Goal: Transaction & Acquisition: Purchase product/service

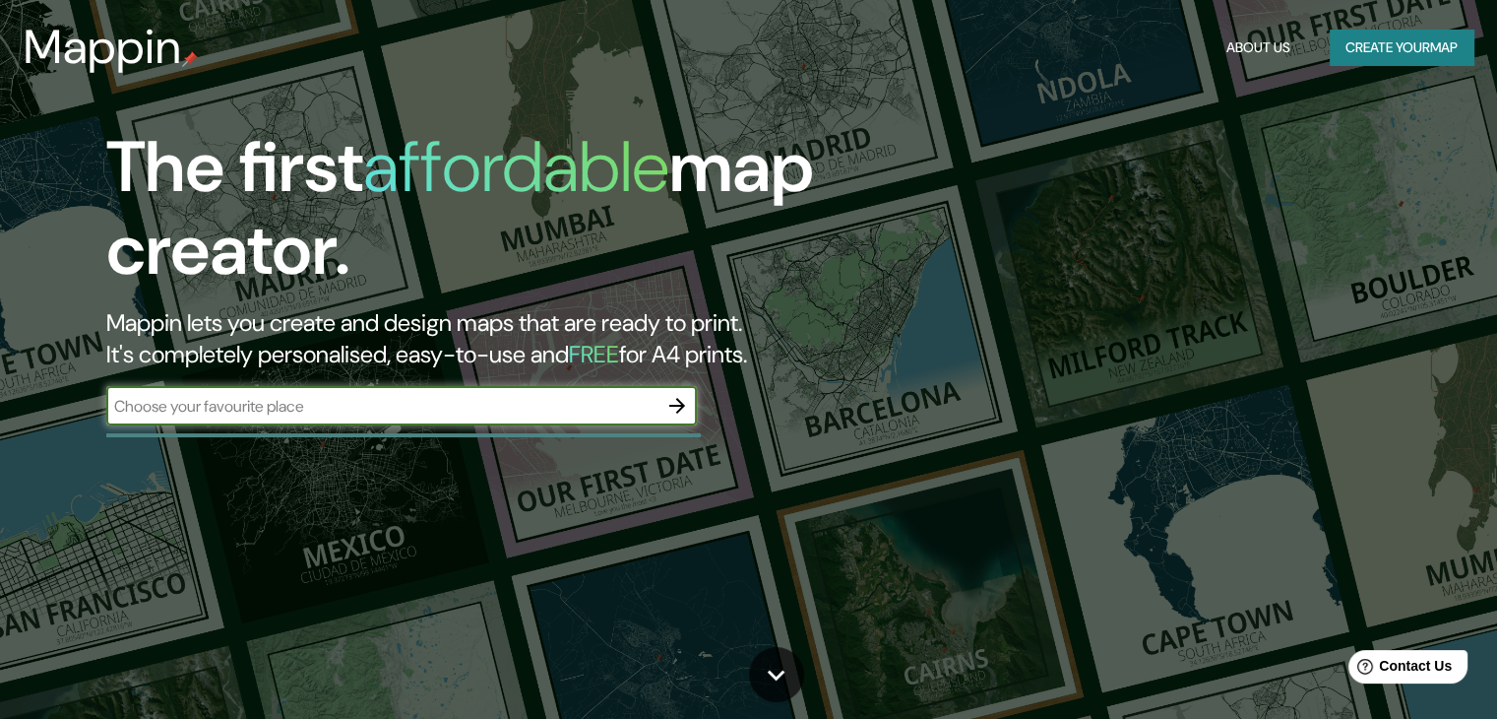
click at [402, 418] on div "​" at bounding box center [401, 405] width 591 height 39
type input "[GEOGRAPHIC_DATA]"
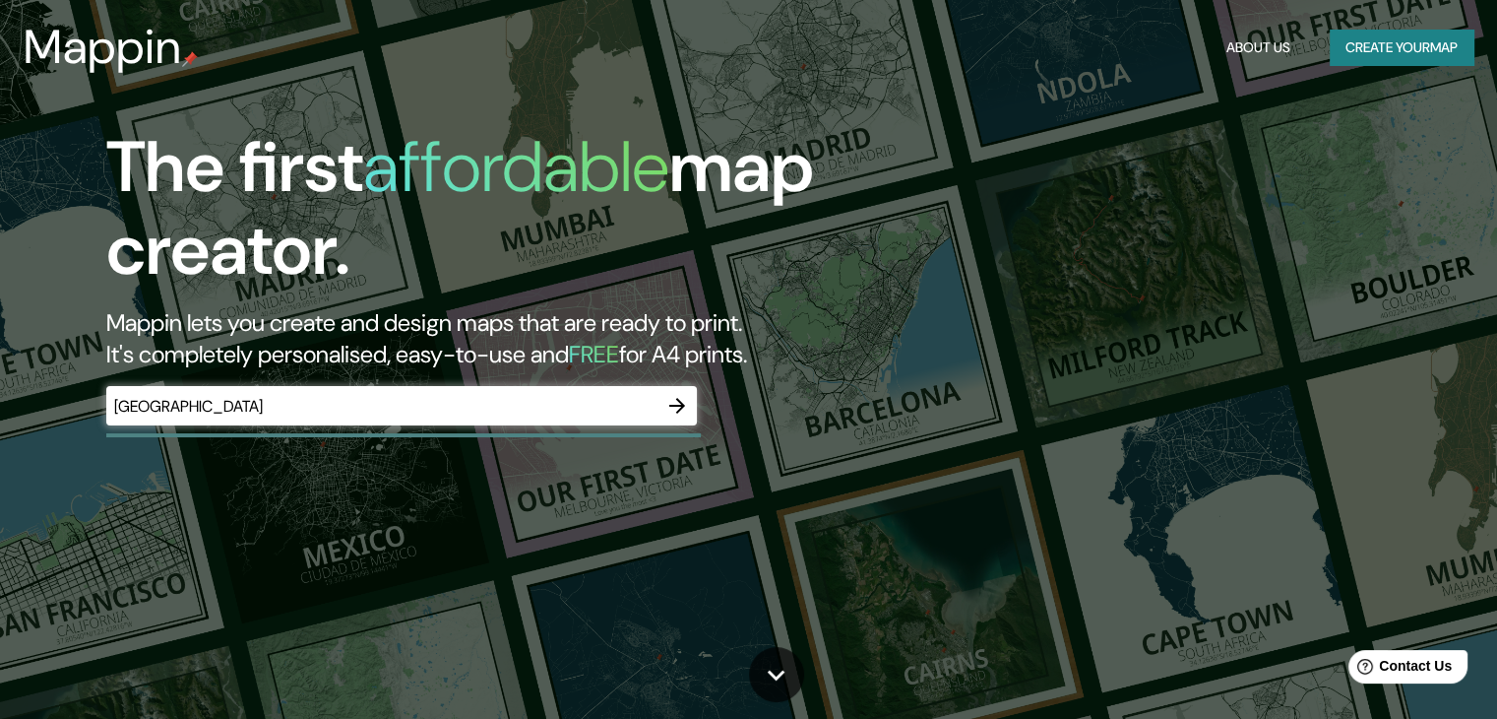
click at [686, 387] on div at bounding box center [677, 405] width 39 height 39
click at [685, 409] on icon "button" at bounding box center [677, 406] width 24 height 24
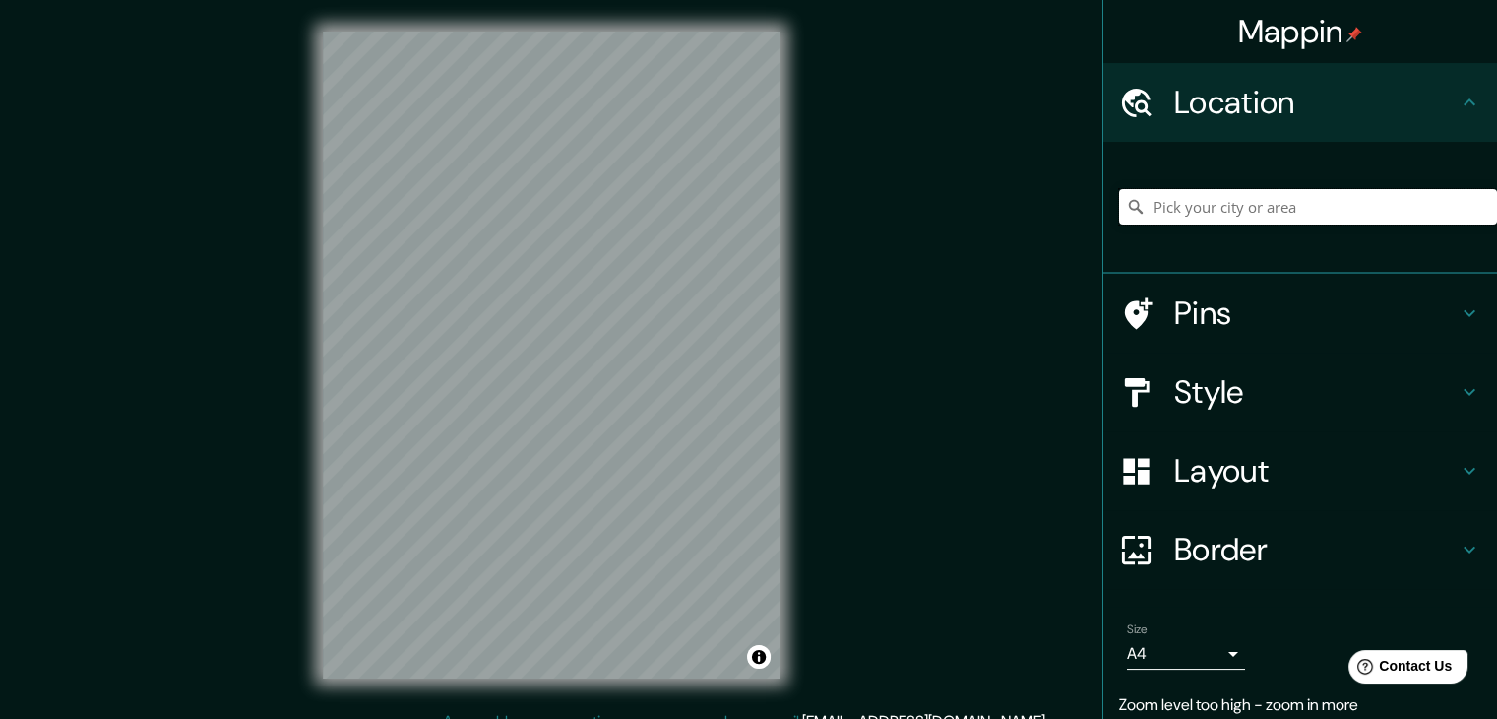
click at [1281, 222] on input "Pick your city or area" at bounding box center [1308, 206] width 378 height 35
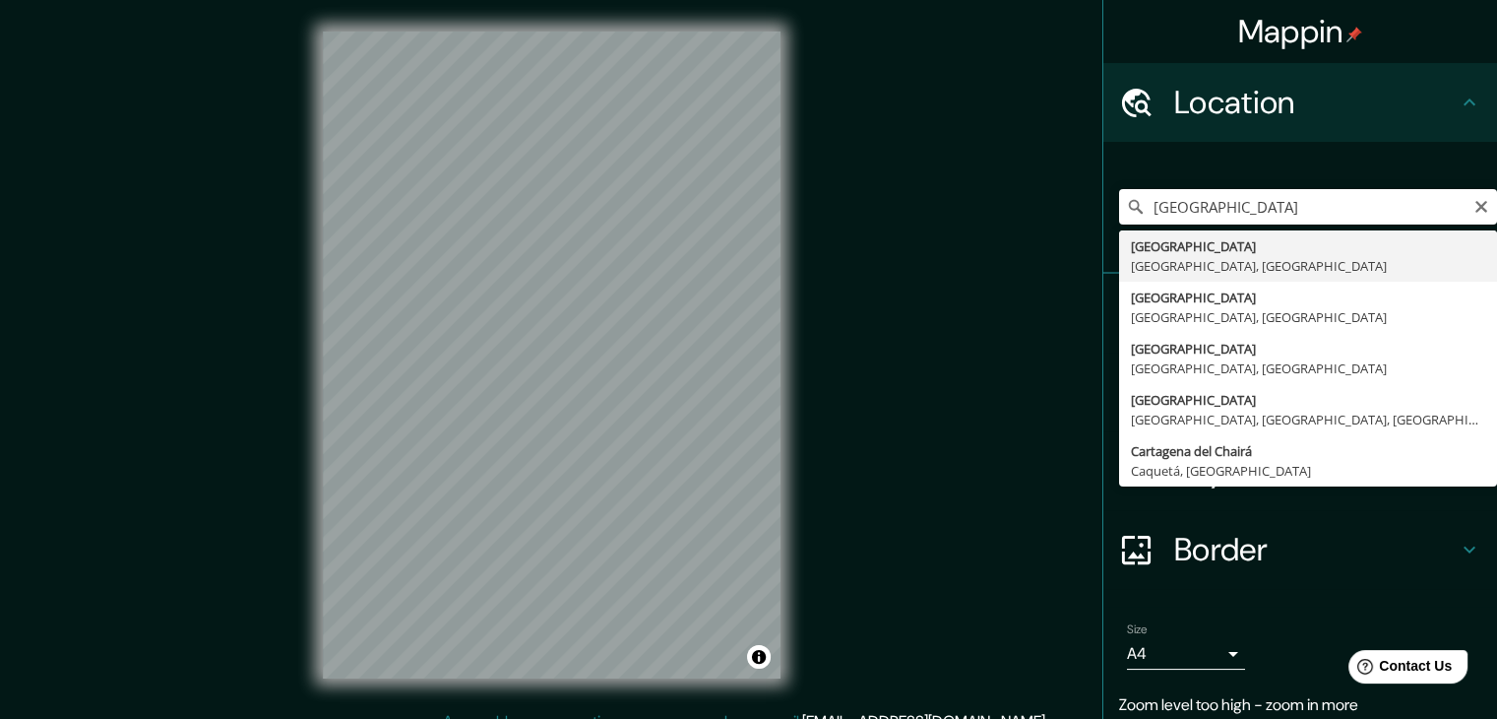
type input "[GEOGRAPHIC_DATA], [GEOGRAPHIC_DATA], [GEOGRAPHIC_DATA]"
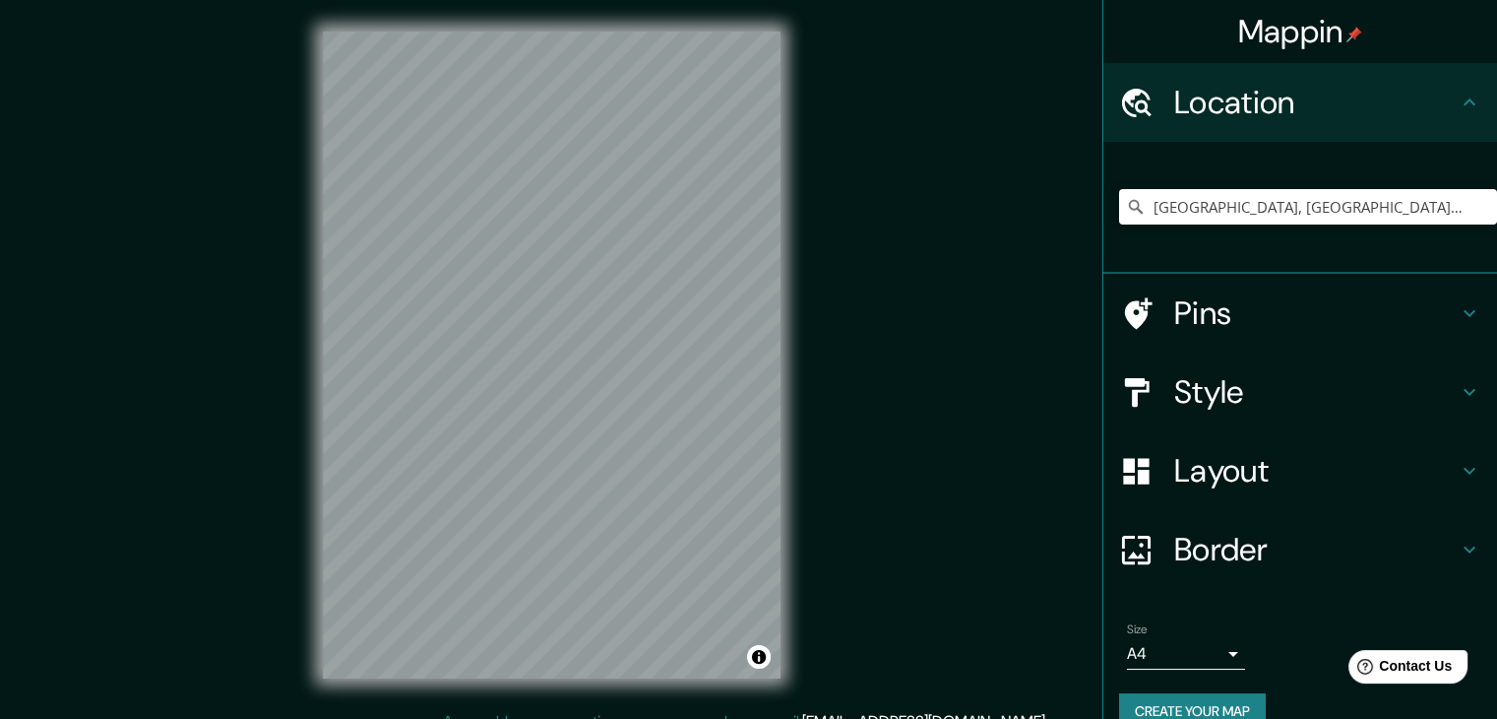
click at [1231, 434] on div "Layout" at bounding box center [1301, 470] width 394 height 79
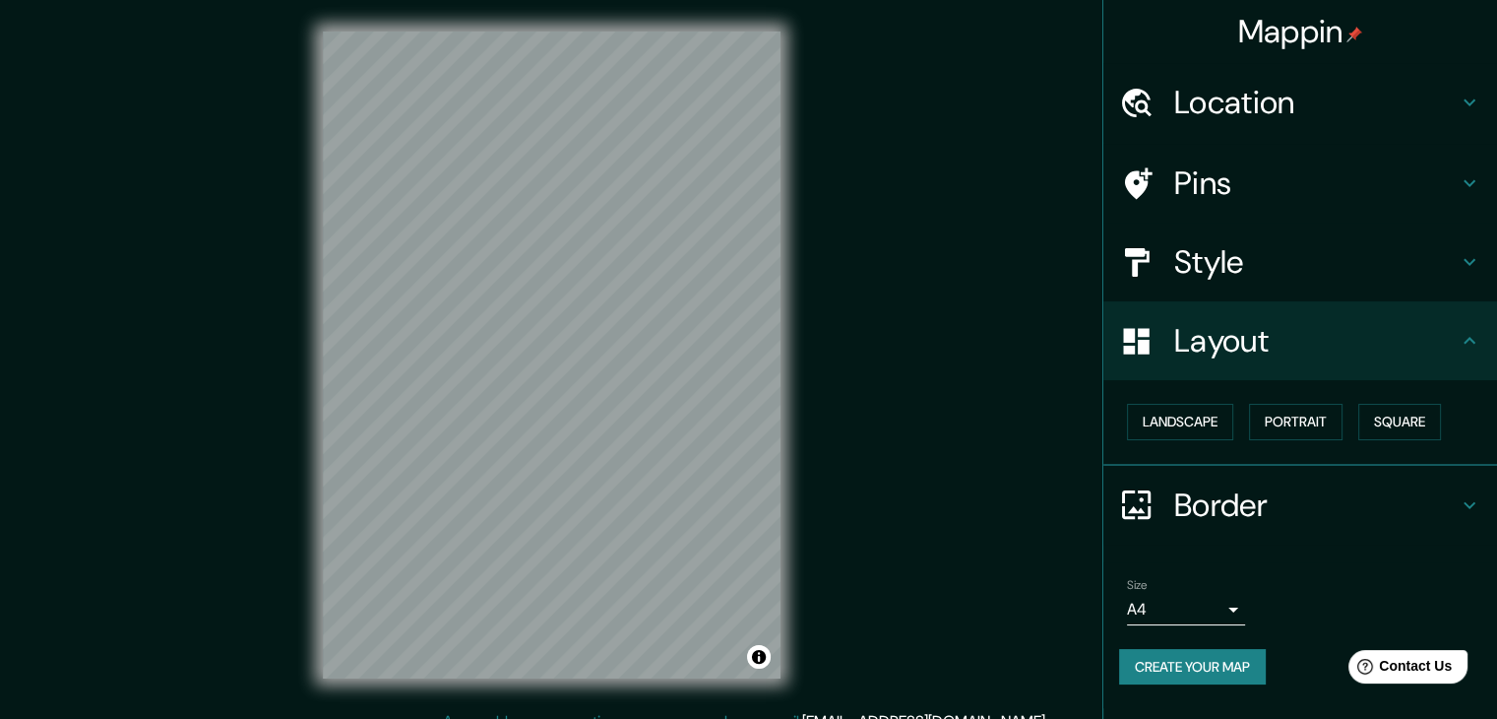
click at [1250, 461] on div "Landscape [GEOGRAPHIC_DATA]" at bounding box center [1301, 423] width 394 height 86
click at [1288, 270] on h4 "Style" at bounding box center [1316, 261] width 284 height 39
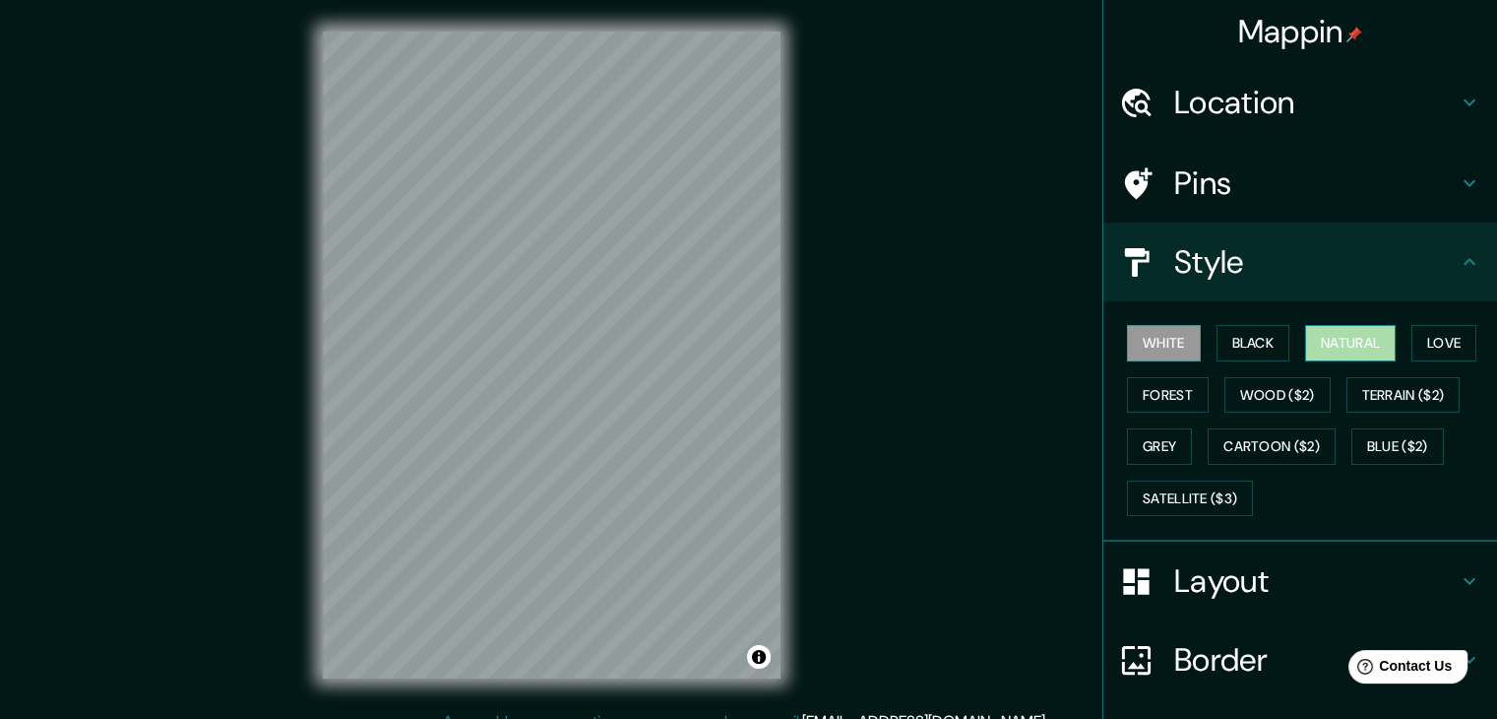
click at [1342, 344] on button "Natural" at bounding box center [1350, 343] width 91 height 36
click at [1234, 357] on button "Black" at bounding box center [1254, 343] width 74 height 36
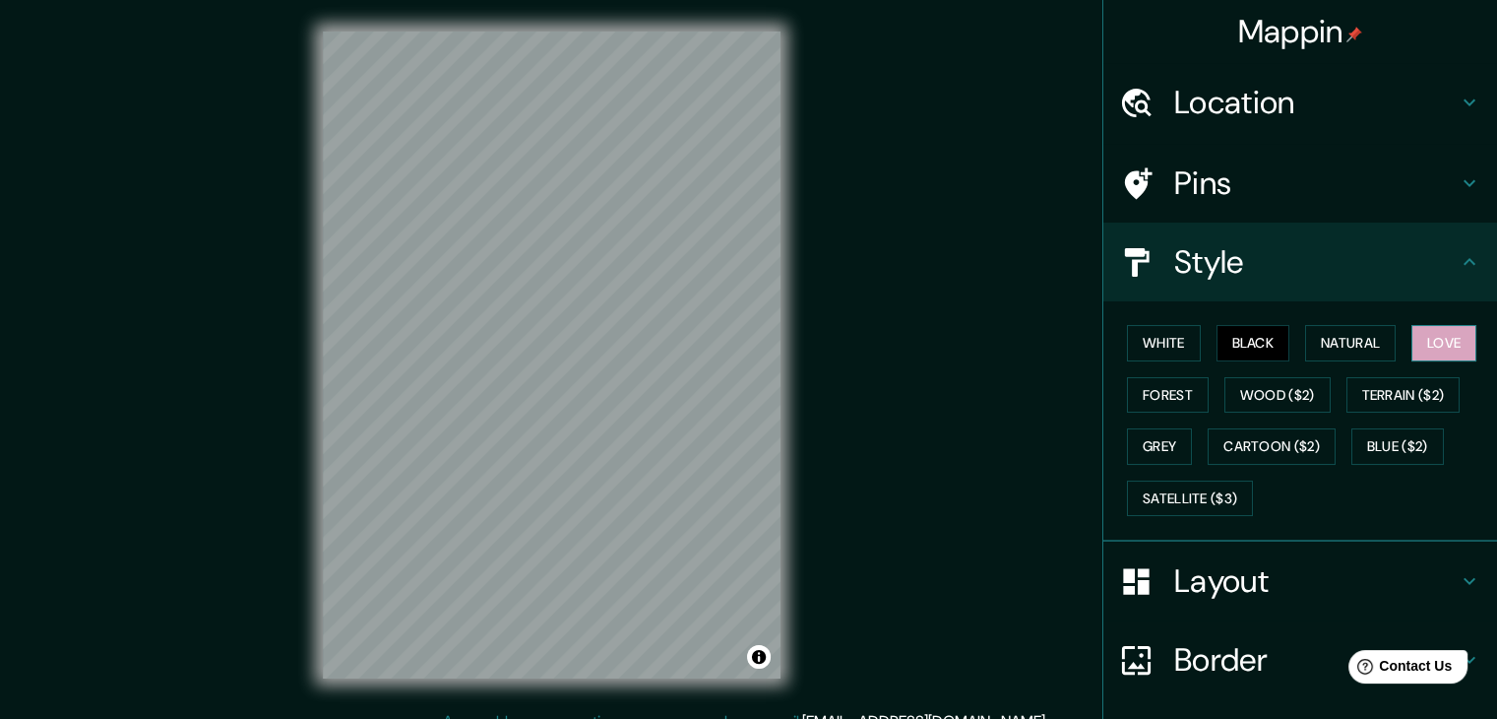
click at [1412, 352] on button "Love" at bounding box center [1444, 343] width 65 height 36
click at [1136, 398] on button "Forest" at bounding box center [1168, 395] width 82 height 36
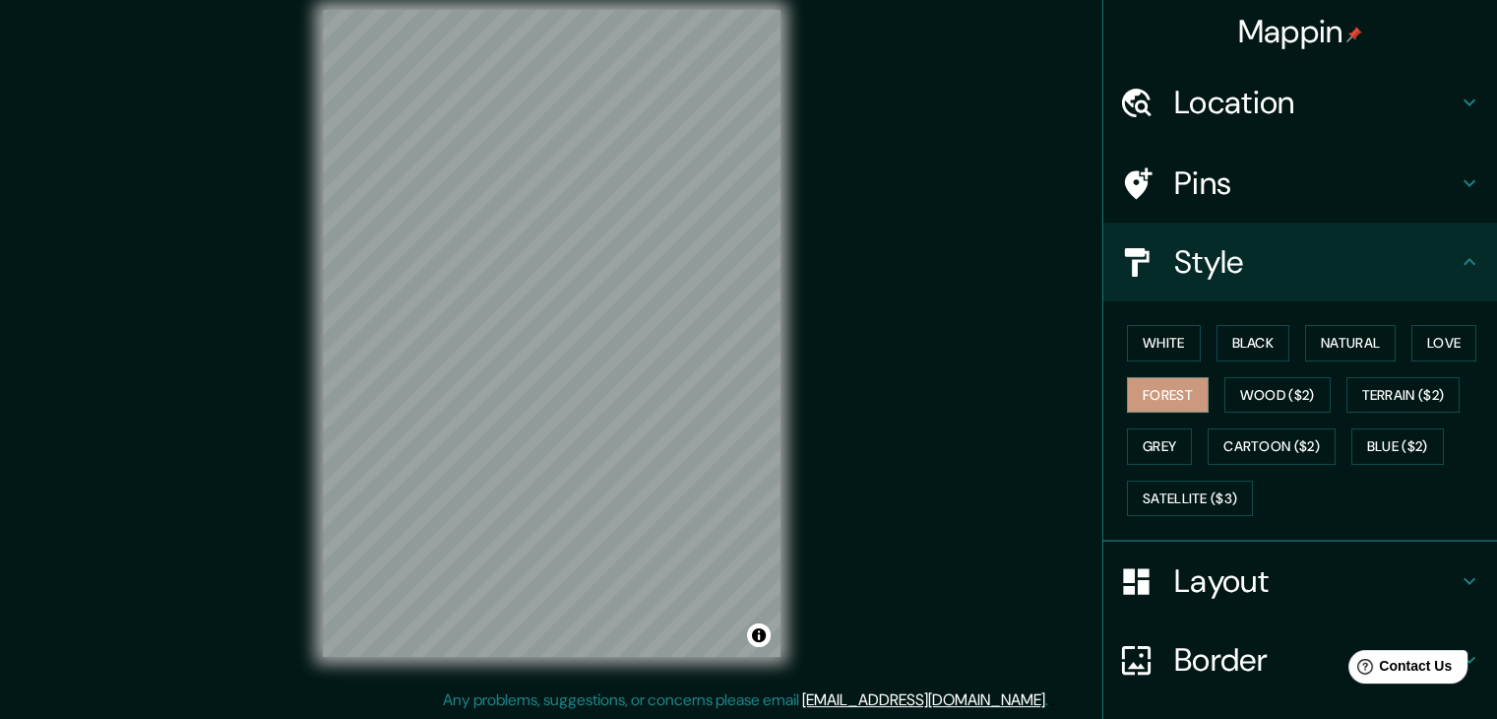
scroll to position [23, 0]
click at [1174, 441] on button "Grey" at bounding box center [1159, 446] width 65 height 36
click at [1167, 334] on button "White" at bounding box center [1164, 343] width 74 height 36
click at [1266, 333] on button "Black" at bounding box center [1254, 343] width 74 height 36
click at [1340, 344] on button "Natural" at bounding box center [1350, 343] width 91 height 36
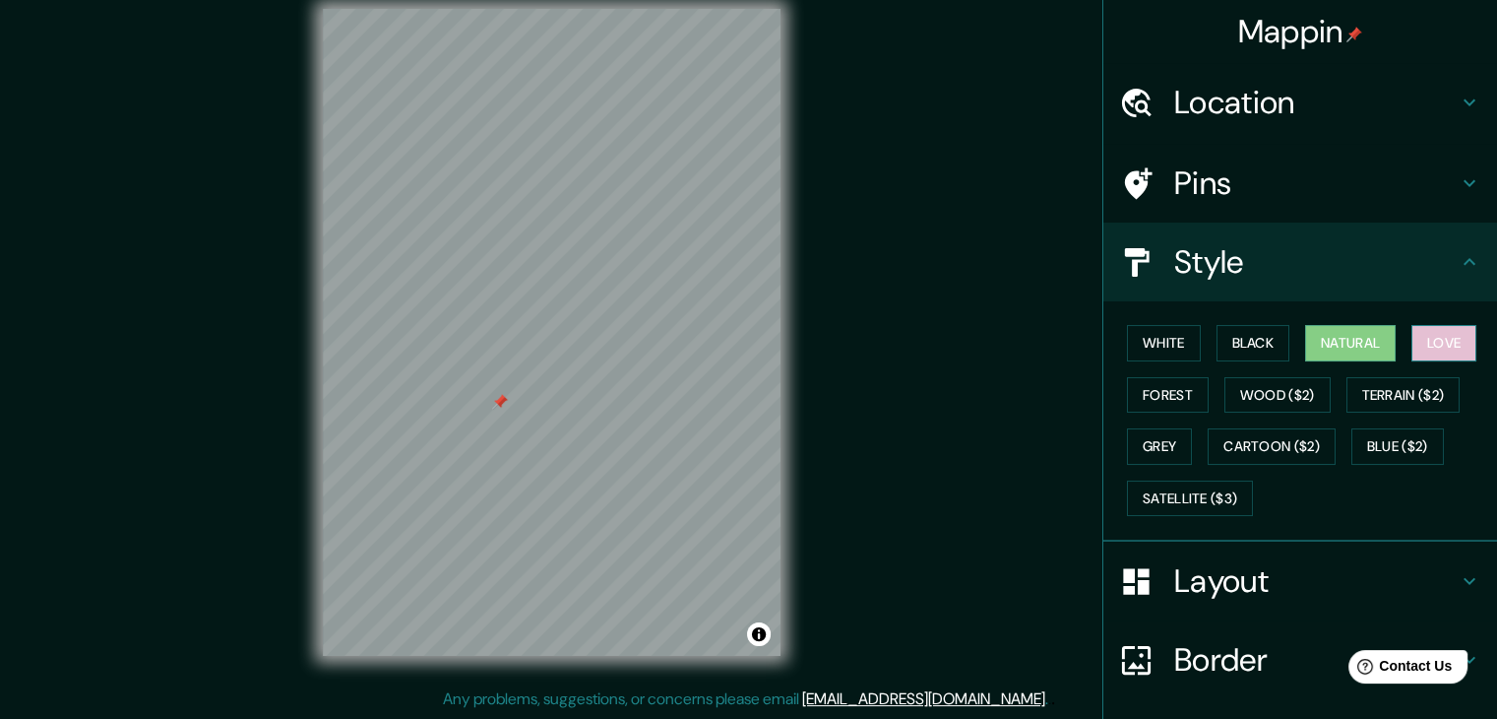
click at [1418, 343] on button "Love" at bounding box center [1444, 343] width 65 height 36
click at [1400, 442] on button "Blue ($2)" at bounding box center [1398, 446] width 93 height 36
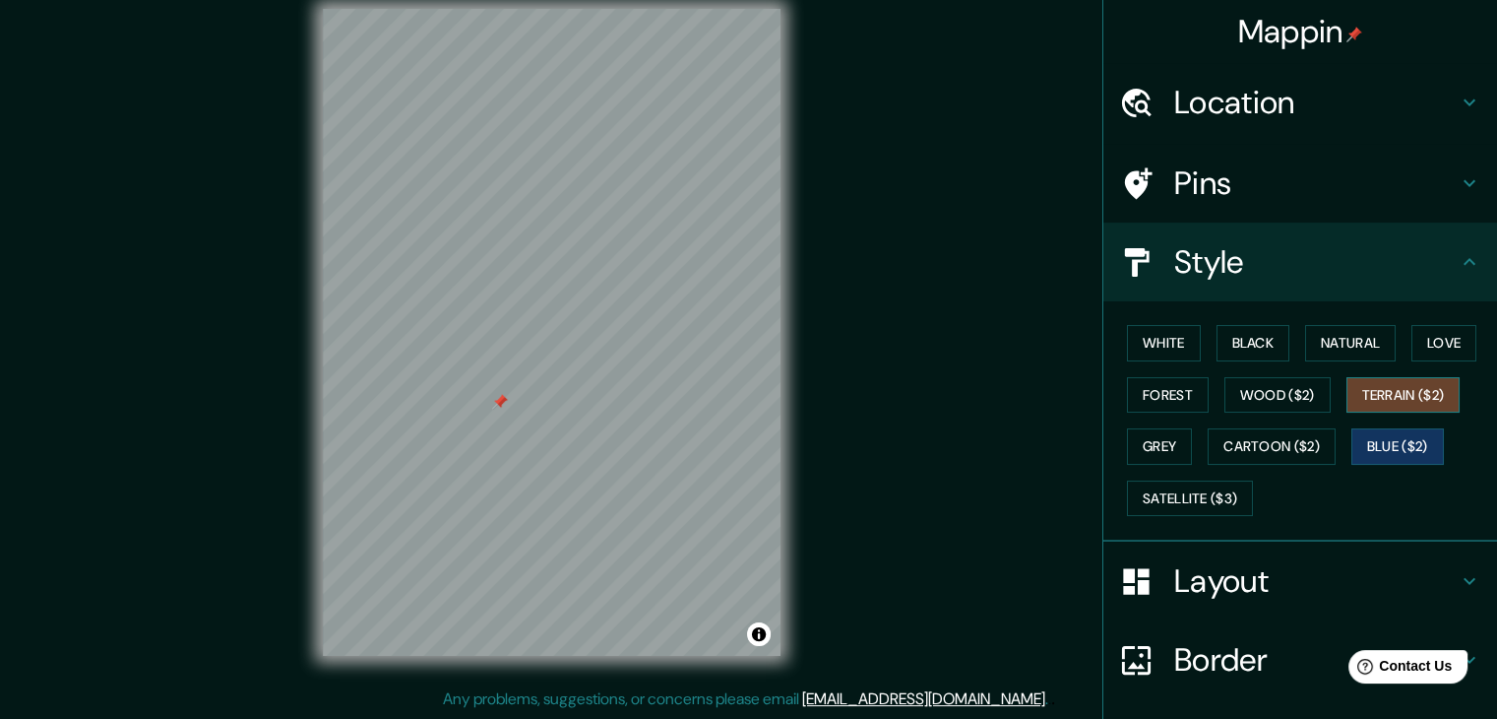
click at [1382, 403] on button "Terrain ($2)" at bounding box center [1404, 395] width 114 height 36
click at [1202, 490] on button "Satellite ($3)" at bounding box center [1190, 498] width 126 height 36
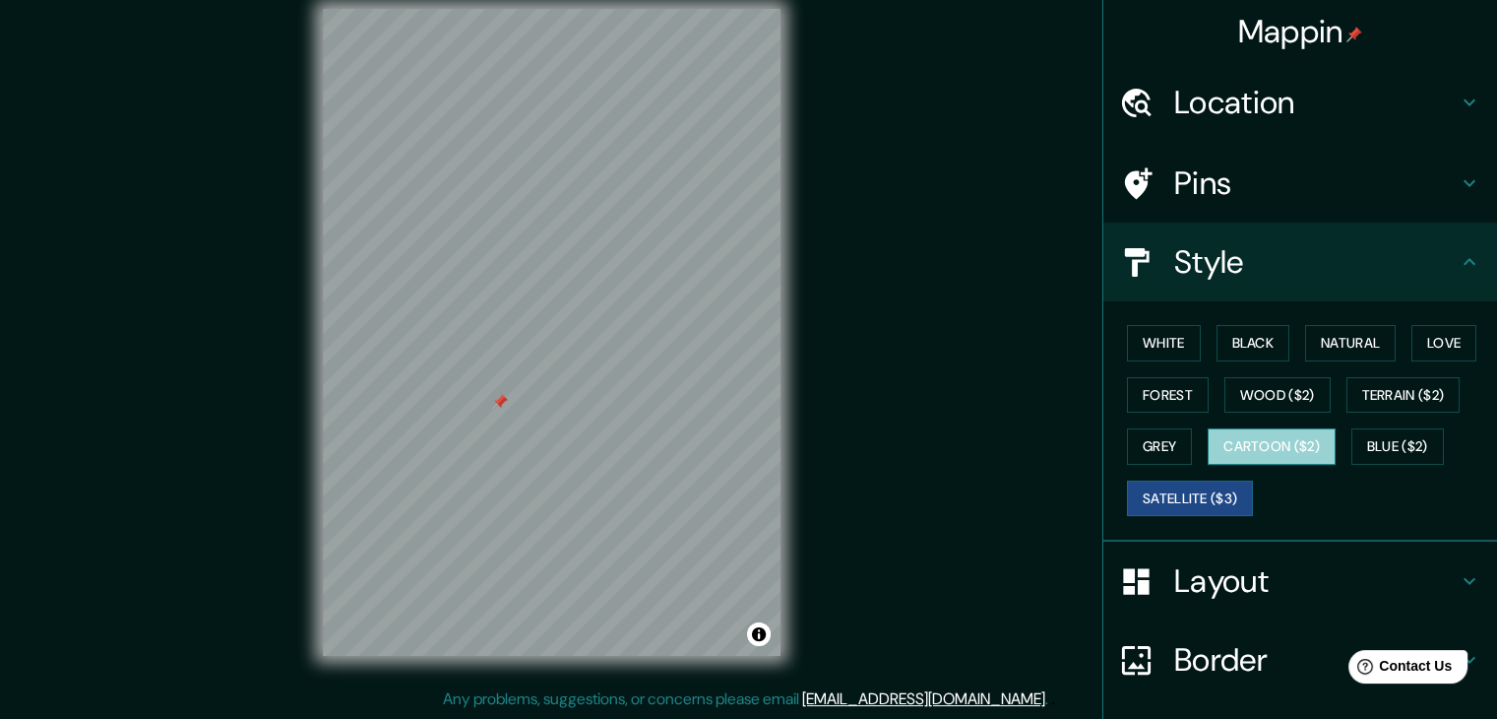
click at [1225, 447] on button "Cartoon ($2)" at bounding box center [1272, 446] width 128 height 36
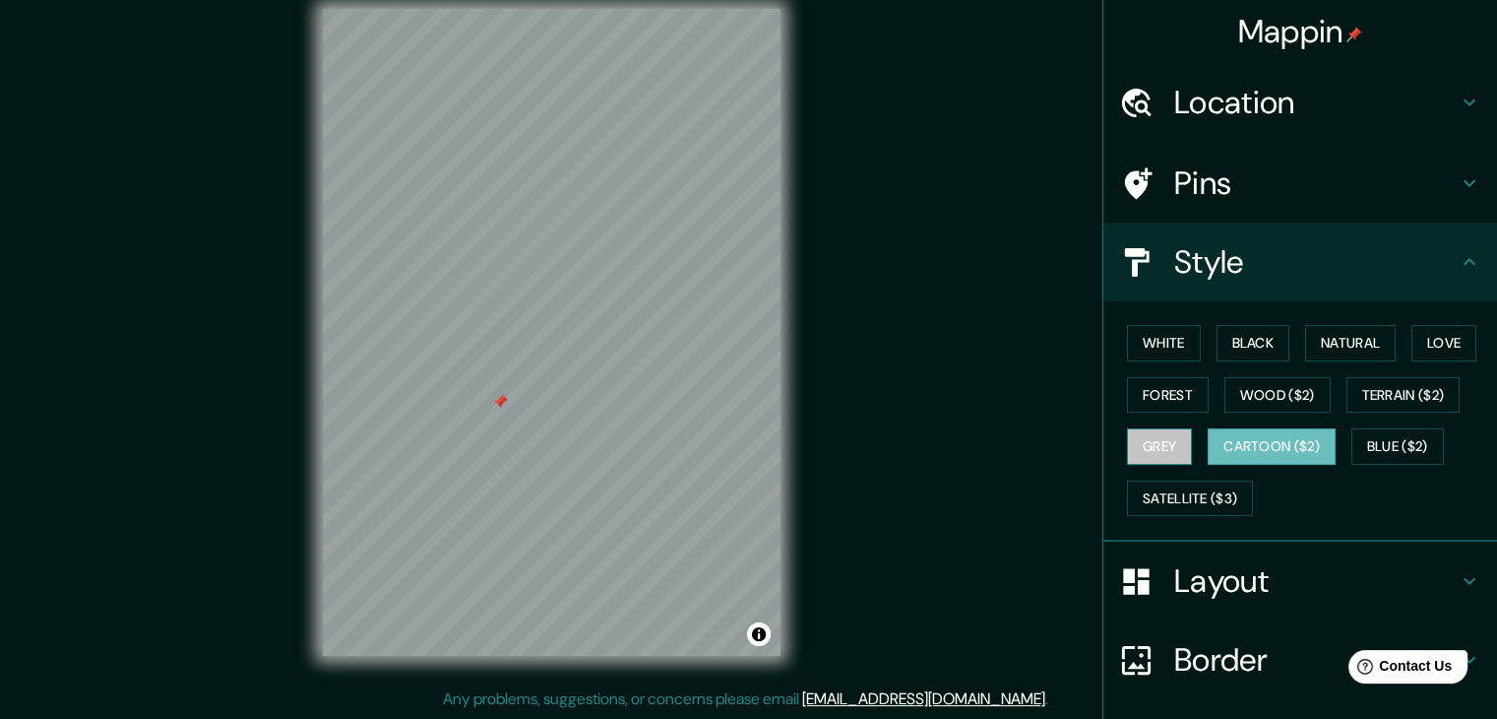
click at [1156, 449] on button "Grey" at bounding box center [1159, 446] width 65 height 36
click at [1276, 415] on div "White Black Natural Love Forest Wood ($2) Terrain ($2) Grey Cartoon ($2) Blue (…" at bounding box center [1308, 420] width 378 height 207
click at [1283, 402] on button "Wood ($2)" at bounding box center [1278, 395] width 106 height 36
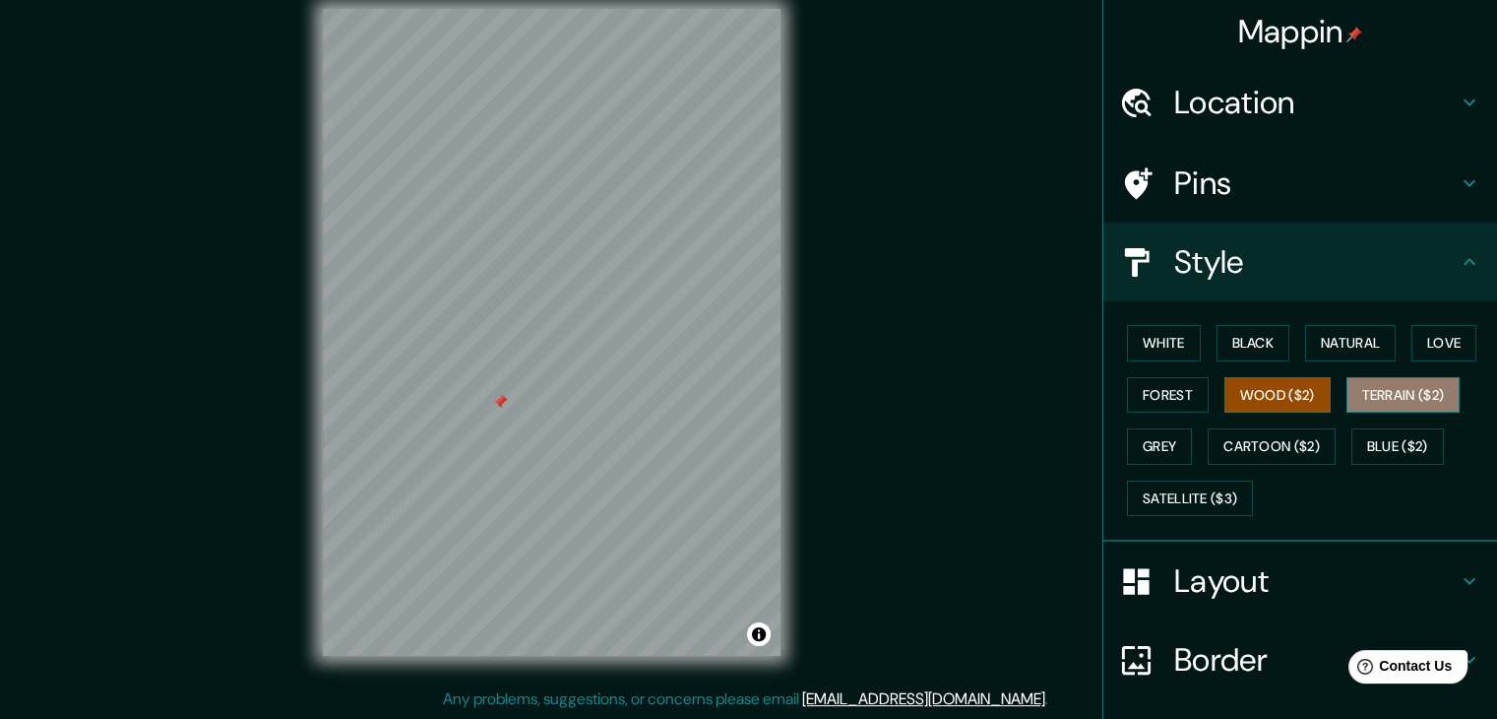
click at [1361, 393] on button "Terrain ($2)" at bounding box center [1404, 395] width 114 height 36
click at [1242, 355] on button "Black" at bounding box center [1254, 343] width 74 height 36
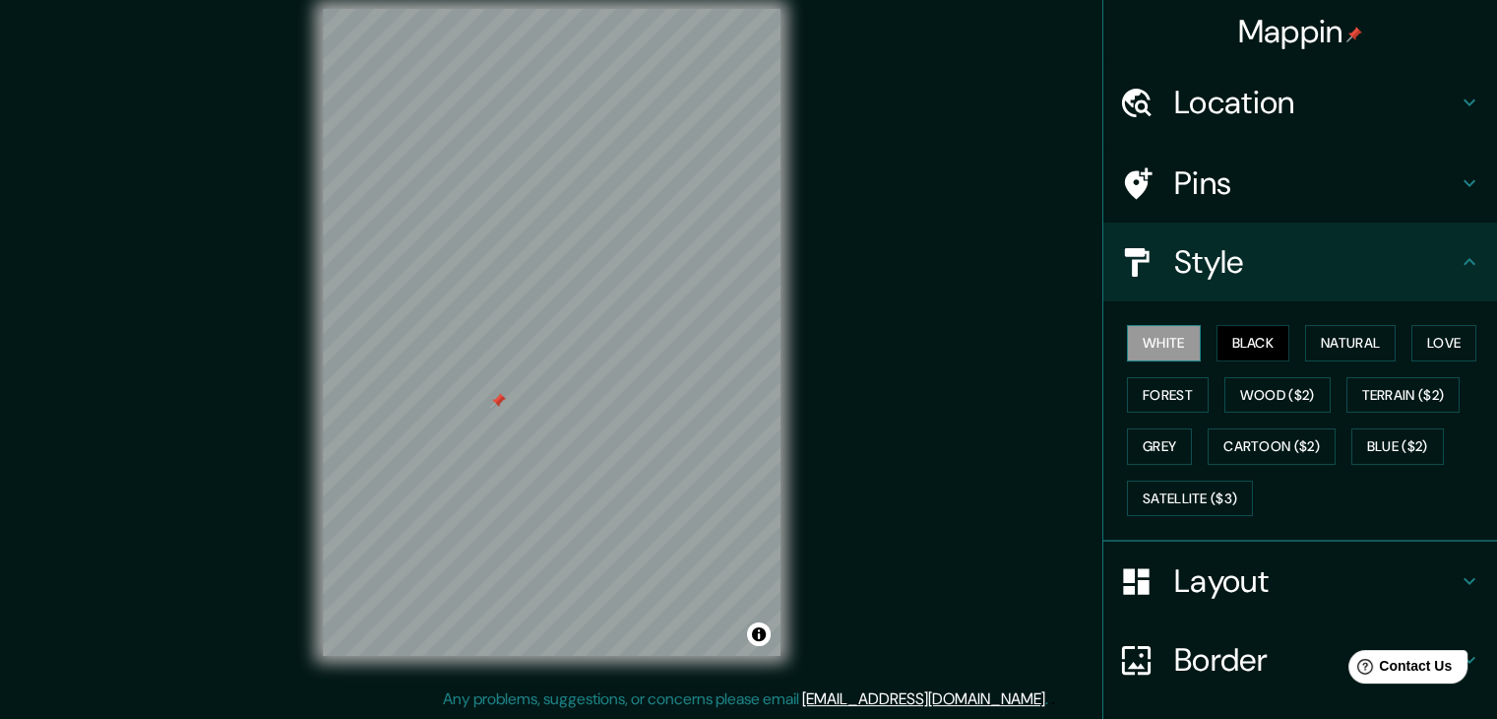
click at [1127, 351] on button "White" at bounding box center [1164, 343] width 74 height 36
click at [1319, 338] on button "Natural" at bounding box center [1350, 343] width 91 height 36
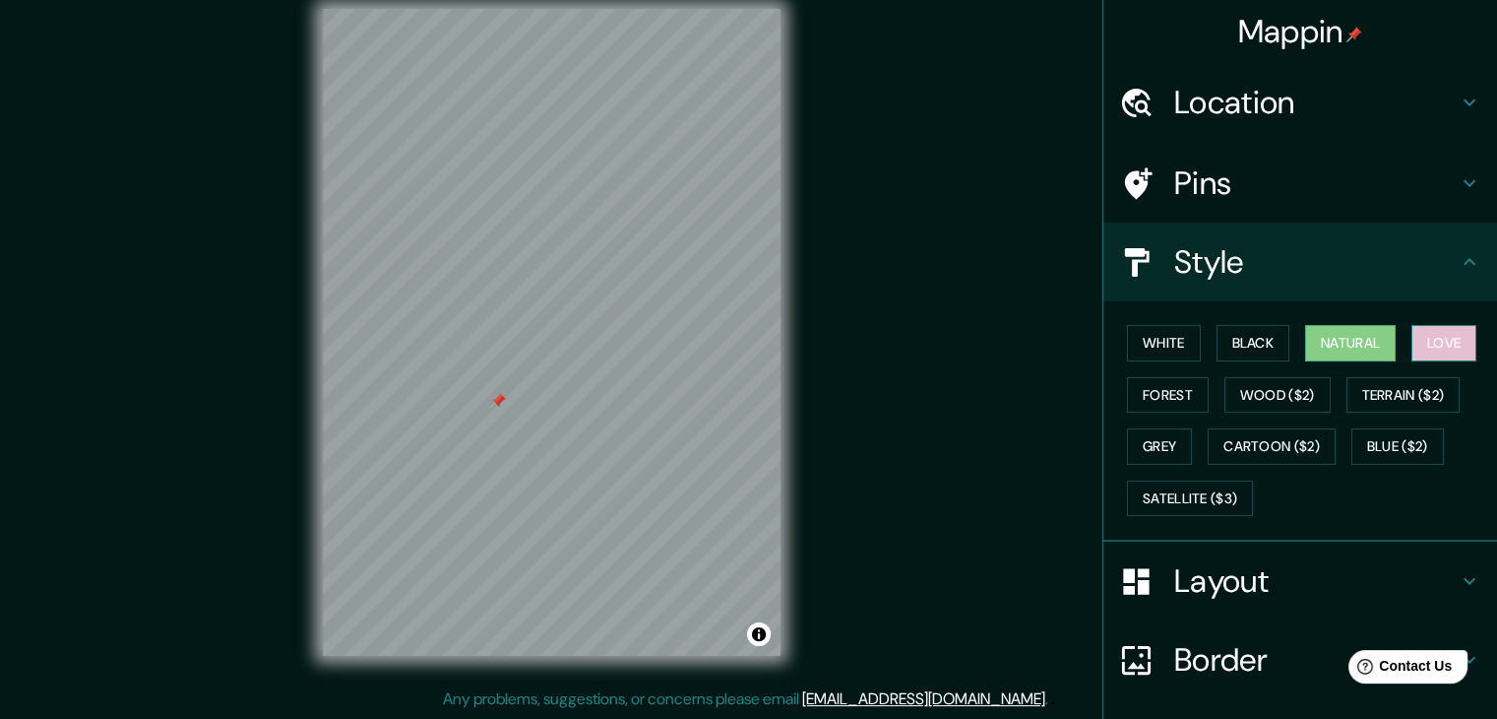
click at [1414, 336] on button "Love" at bounding box center [1444, 343] width 65 height 36
click at [1127, 399] on button "Forest" at bounding box center [1168, 395] width 82 height 36
click at [1422, 355] on button "Love" at bounding box center [1444, 343] width 65 height 36
click at [1412, 348] on button "Love" at bounding box center [1444, 343] width 65 height 36
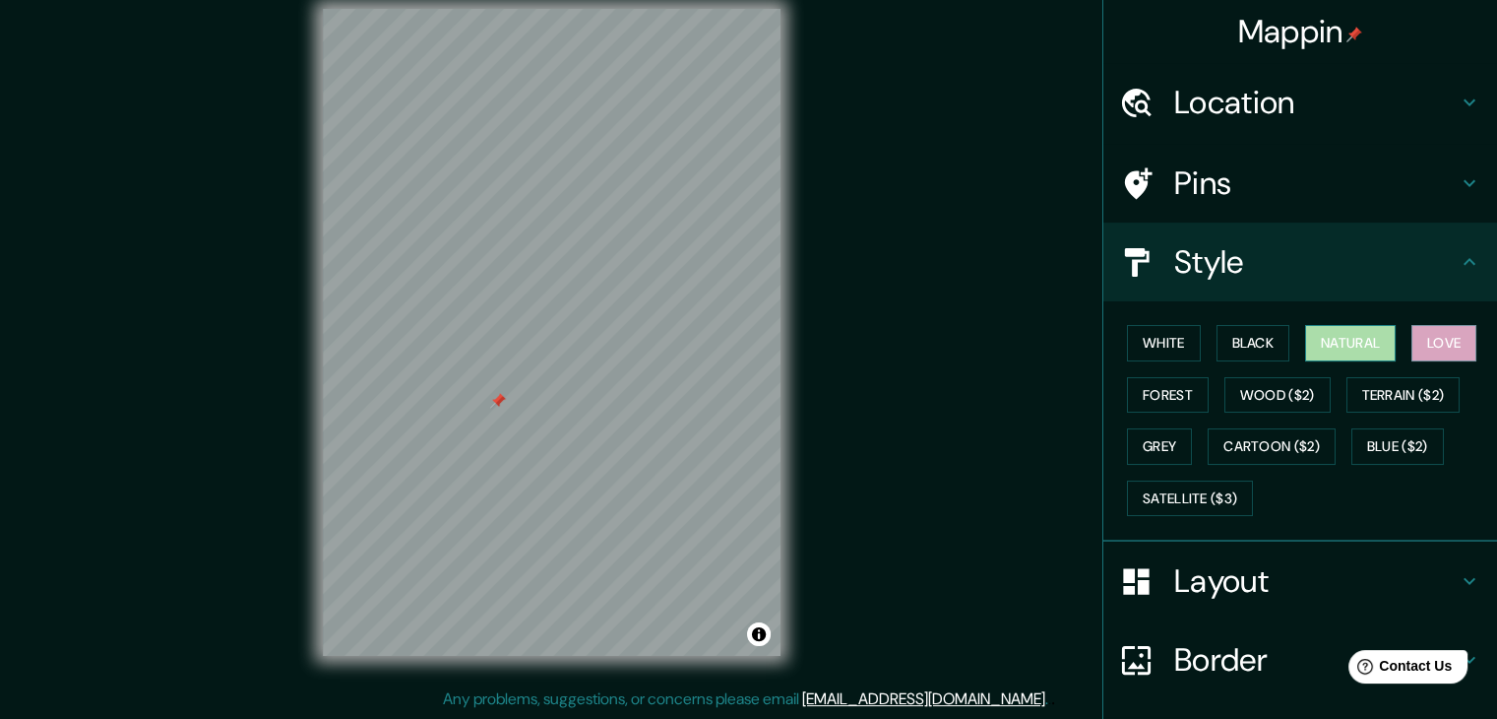
click at [1380, 343] on button "Natural" at bounding box center [1350, 343] width 91 height 36
click at [1144, 395] on button "Forest" at bounding box center [1168, 395] width 82 height 36
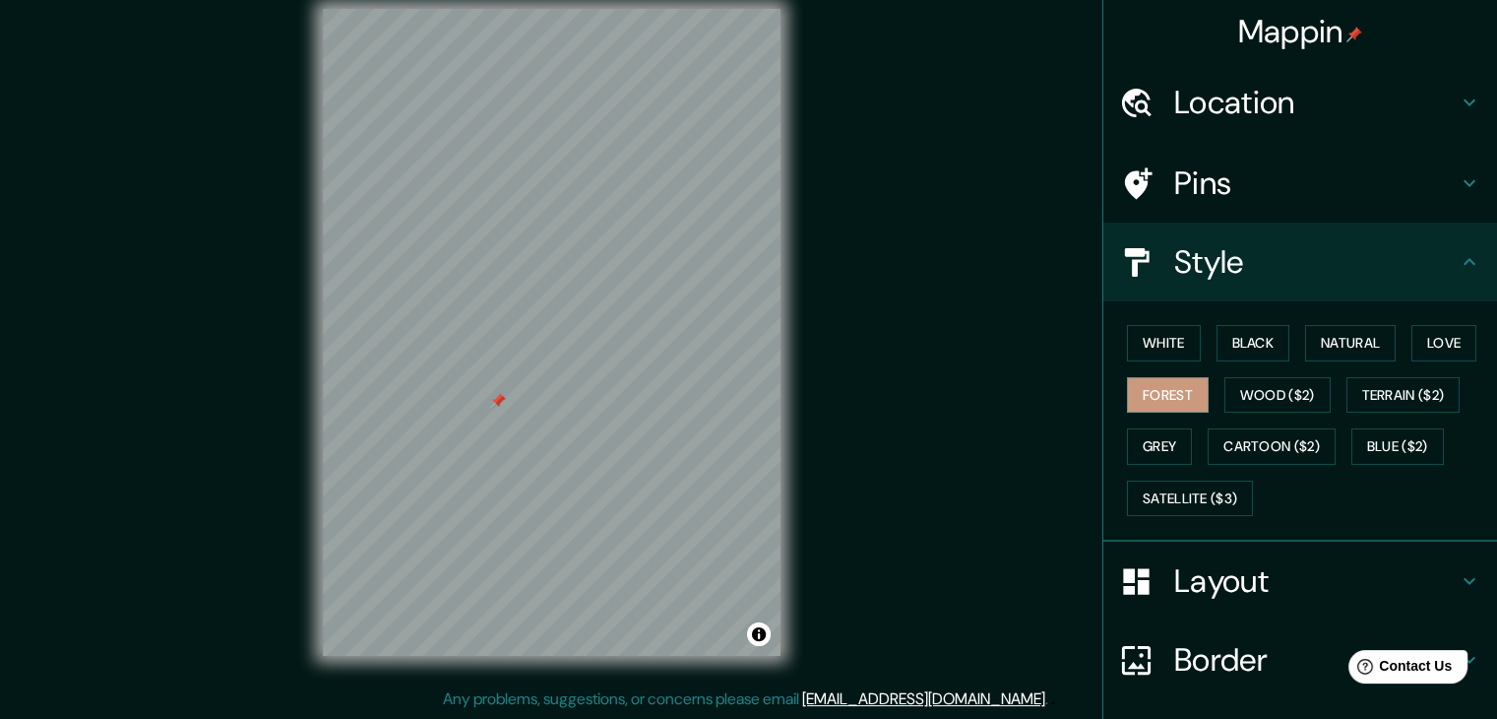
click at [504, 404] on div at bounding box center [498, 401] width 16 height 16
click at [1412, 344] on button "Love" at bounding box center [1444, 343] width 65 height 36
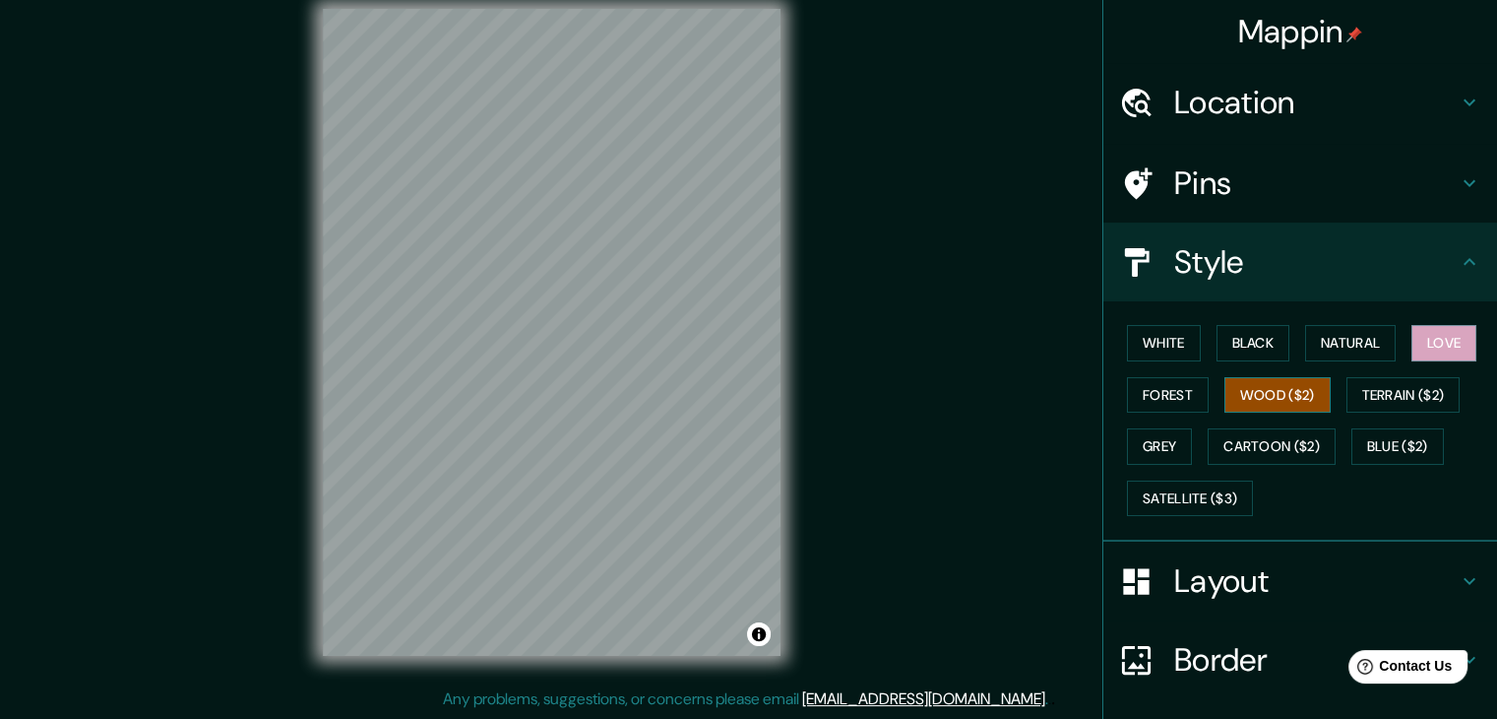
click at [1239, 398] on button "Wood ($2)" at bounding box center [1278, 395] width 106 height 36
click at [1333, 349] on button "Natural" at bounding box center [1350, 343] width 91 height 36
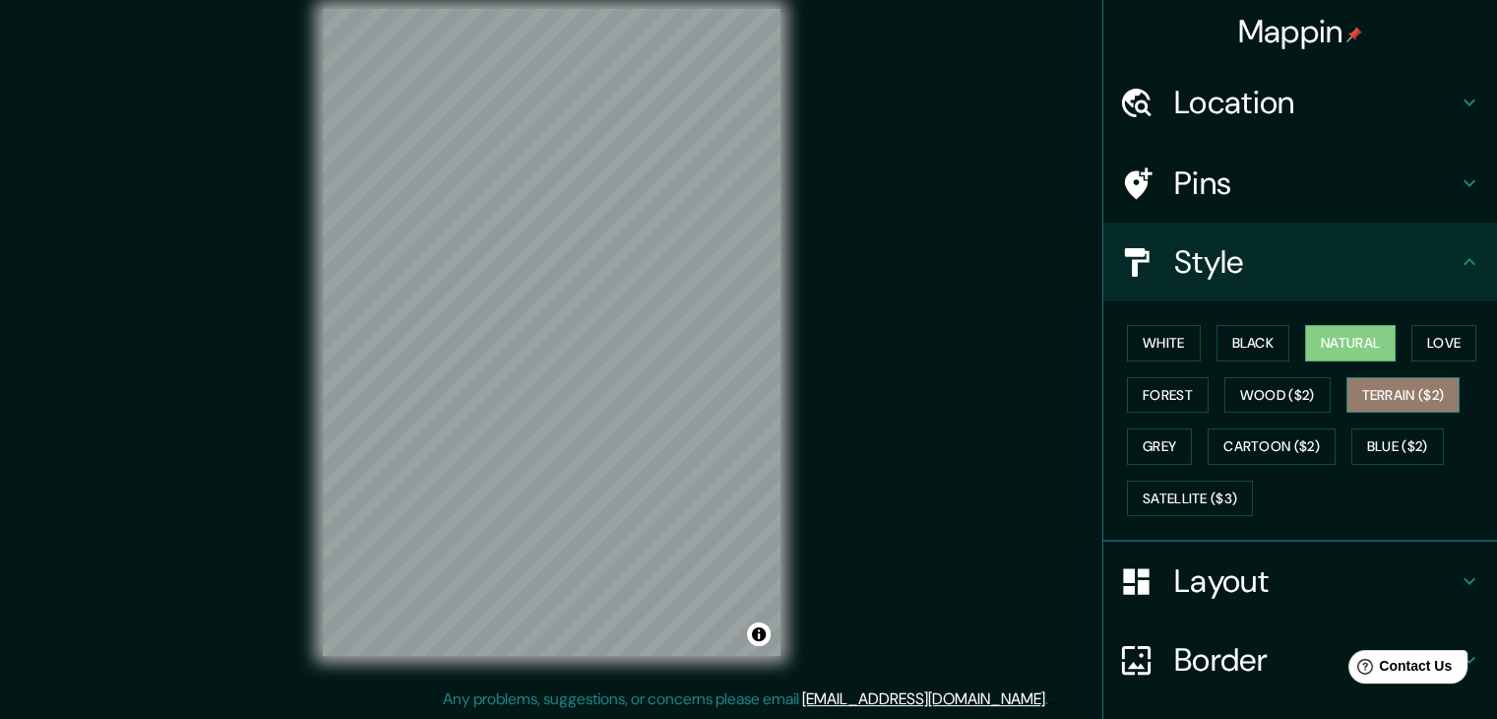
click at [1366, 380] on button "Terrain ($2)" at bounding box center [1404, 395] width 114 height 36
click at [1366, 346] on button "Natural" at bounding box center [1350, 343] width 91 height 36
click at [1226, 343] on button "Black" at bounding box center [1254, 343] width 74 height 36
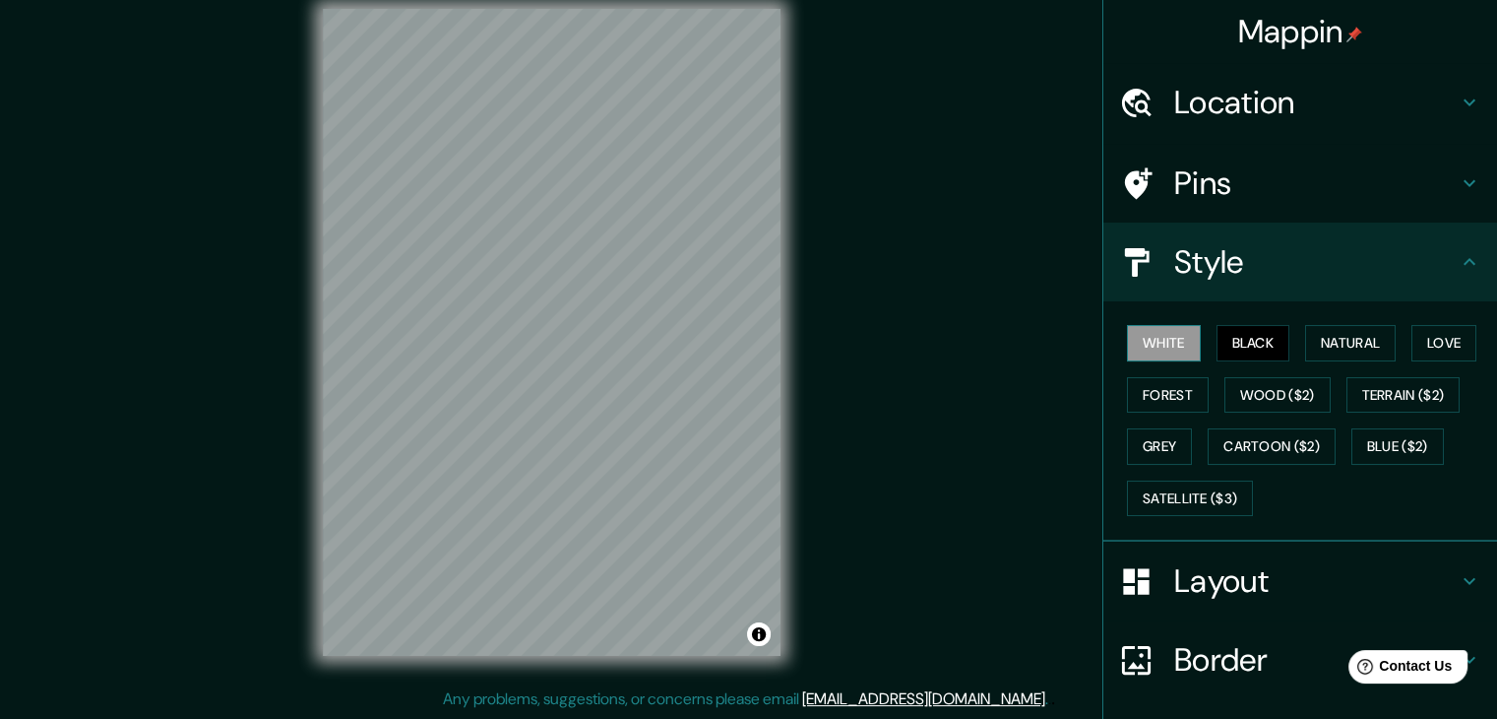
click at [1181, 348] on button "White" at bounding box center [1164, 343] width 74 height 36
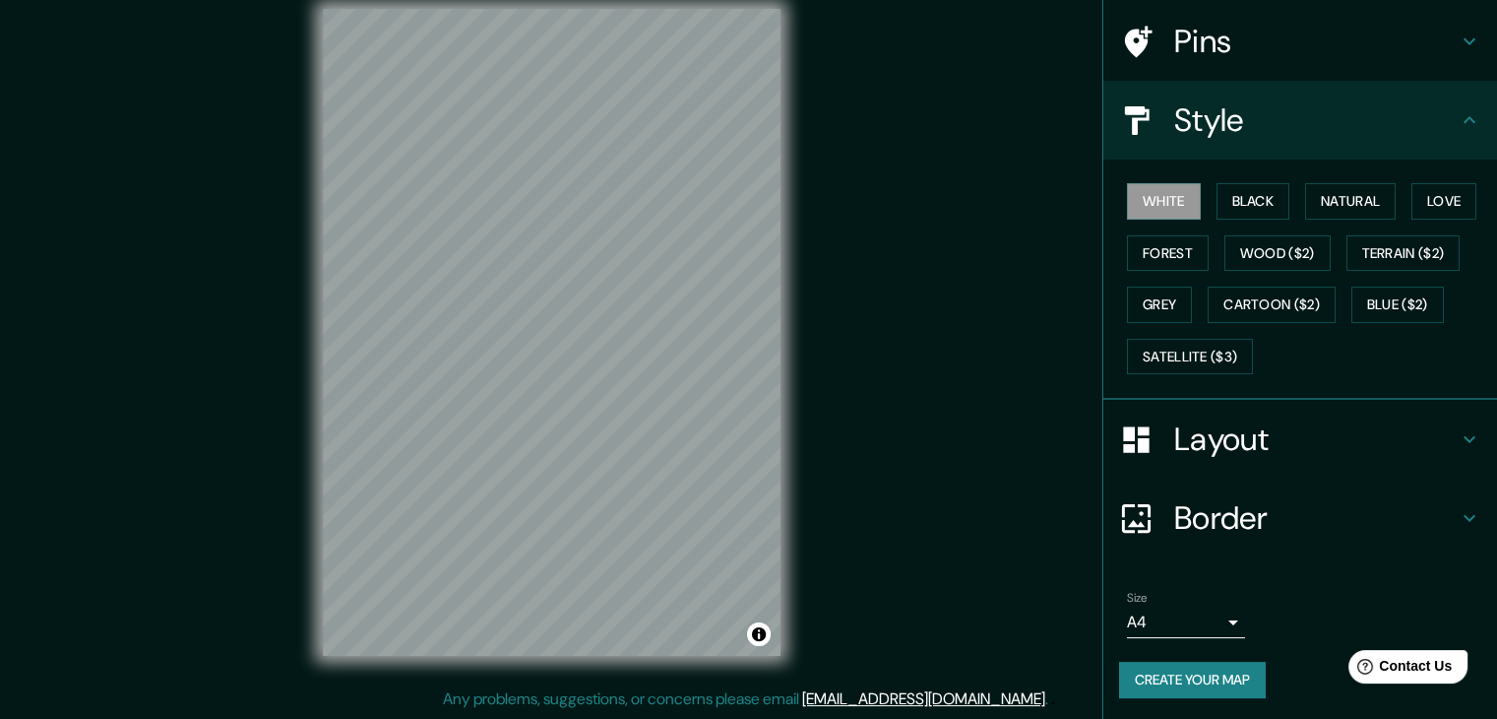
click at [1288, 425] on h4 "Layout" at bounding box center [1316, 438] width 284 height 39
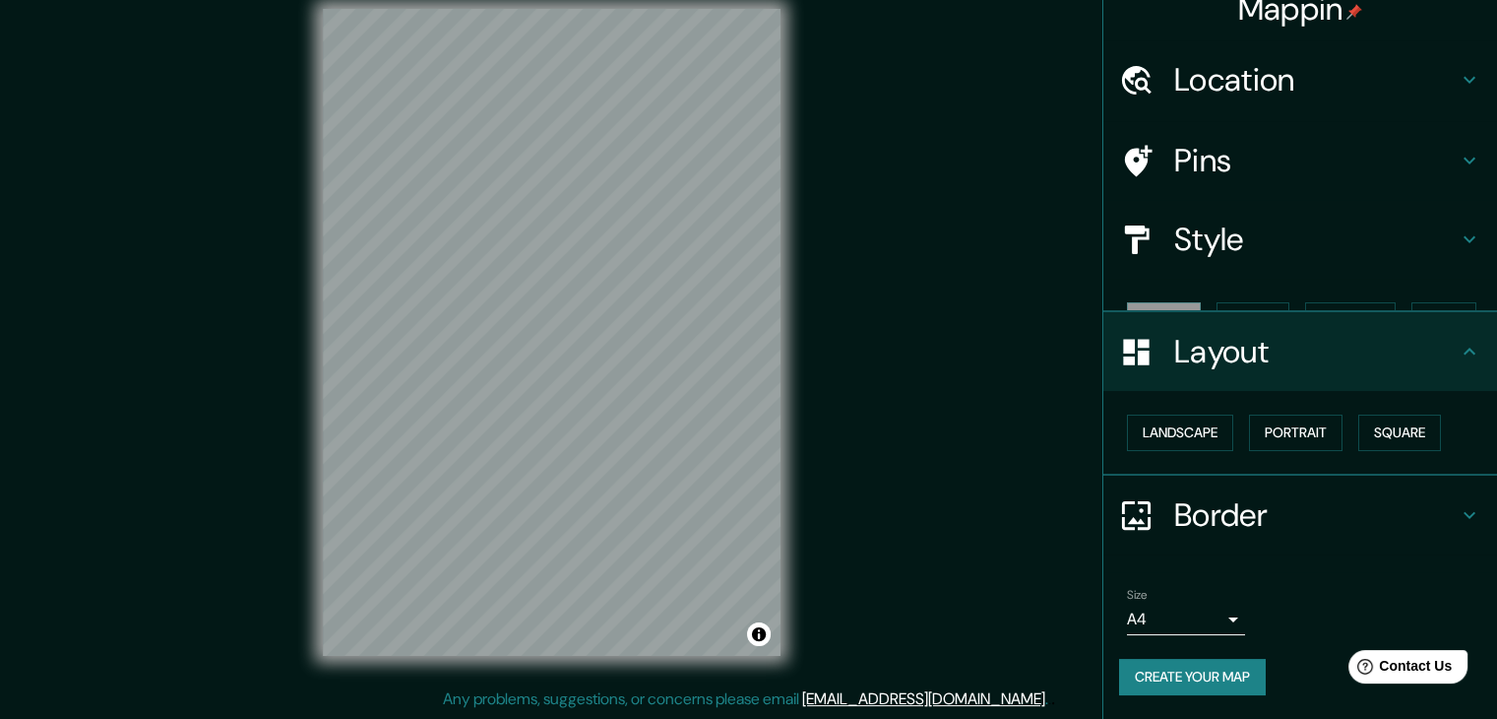
scroll to position [0, 0]
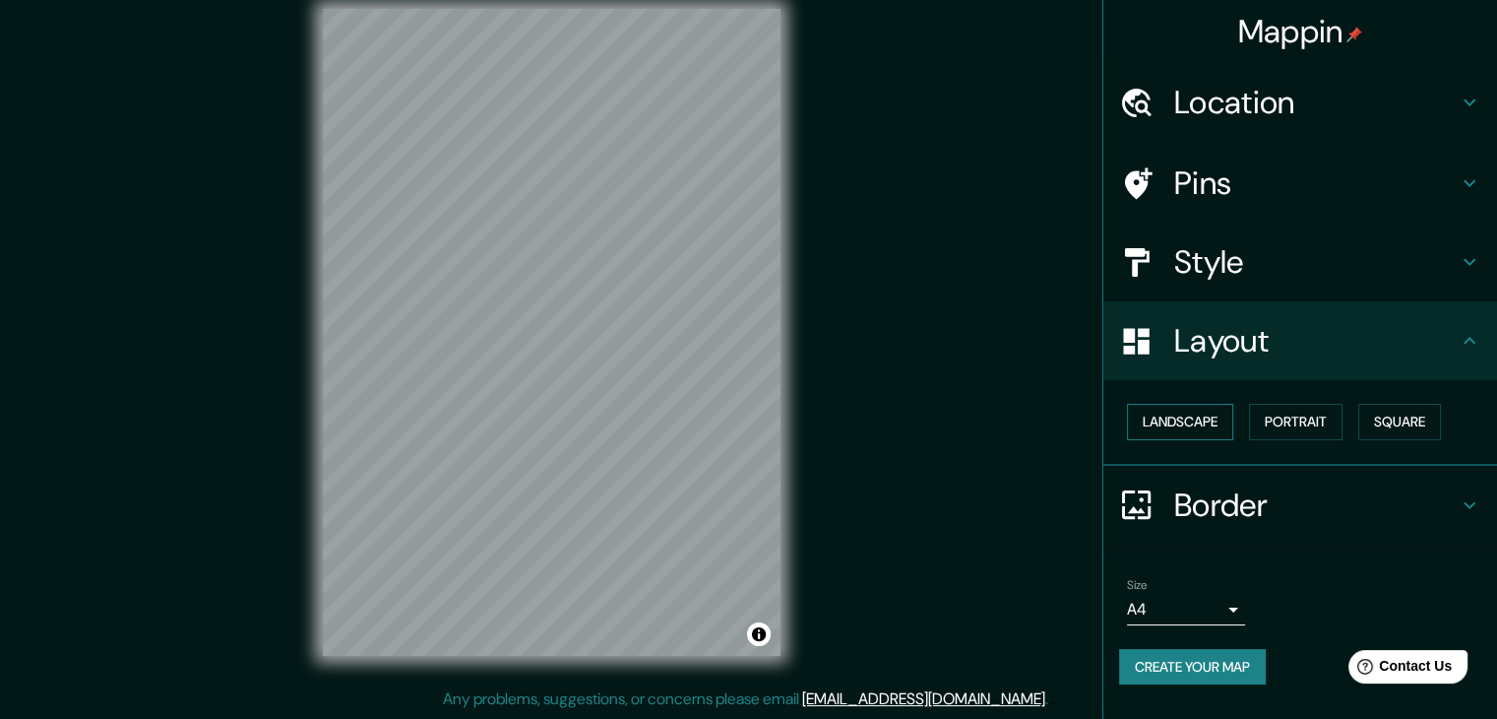
click at [1216, 426] on button "Landscape" at bounding box center [1180, 422] width 106 height 36
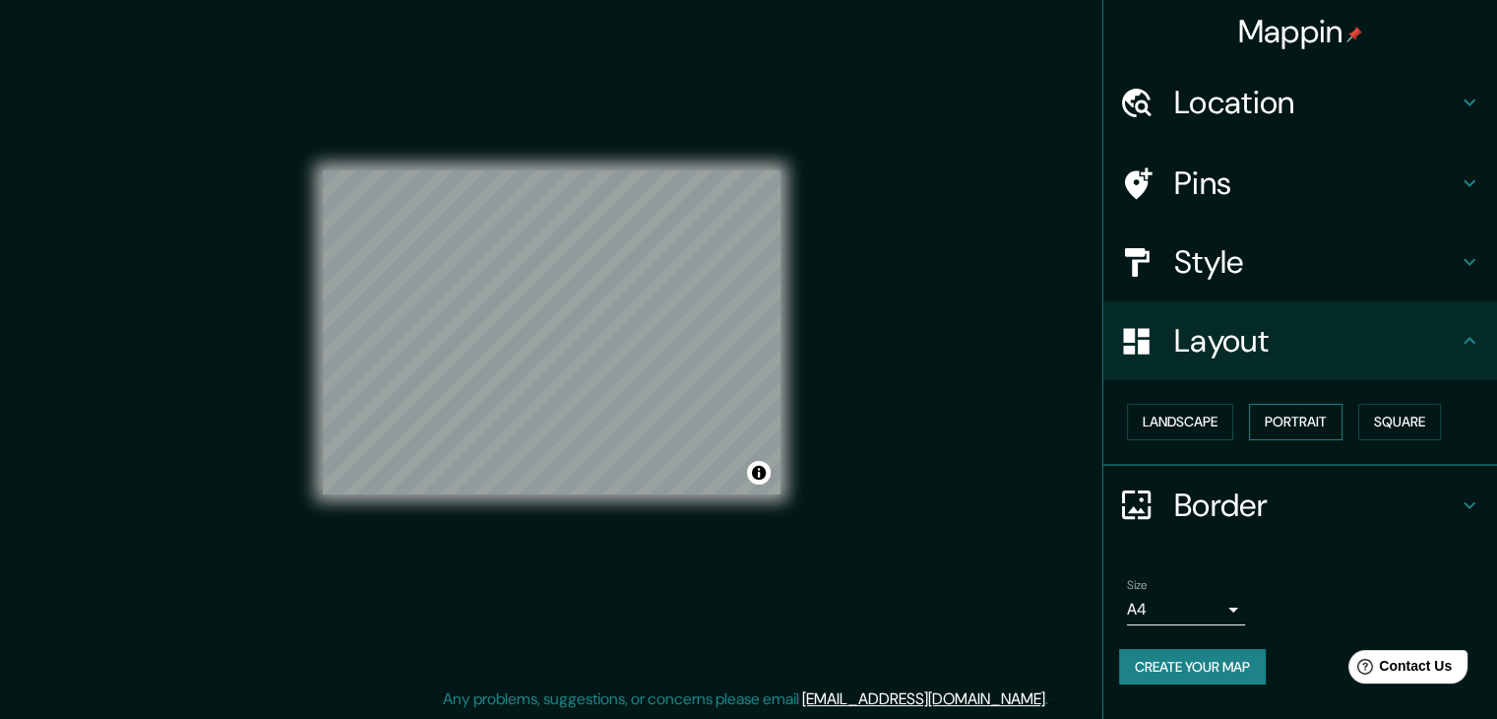
click at [1303, 434] on button "Portrait" at bounding box center [1296, 422] width 94 height 36
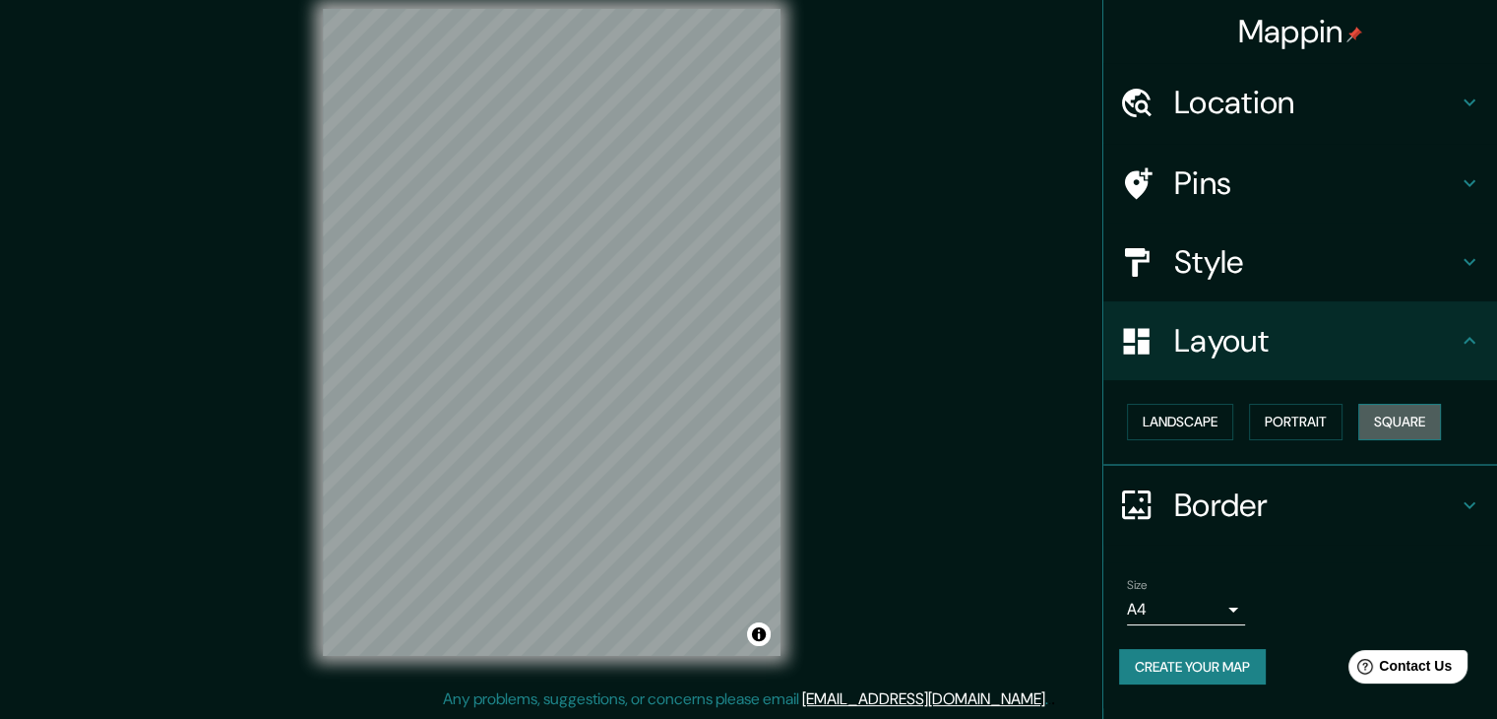
click at [1395, 421] on button "Square" at bounding box center [1400, 422] width 83 height 36
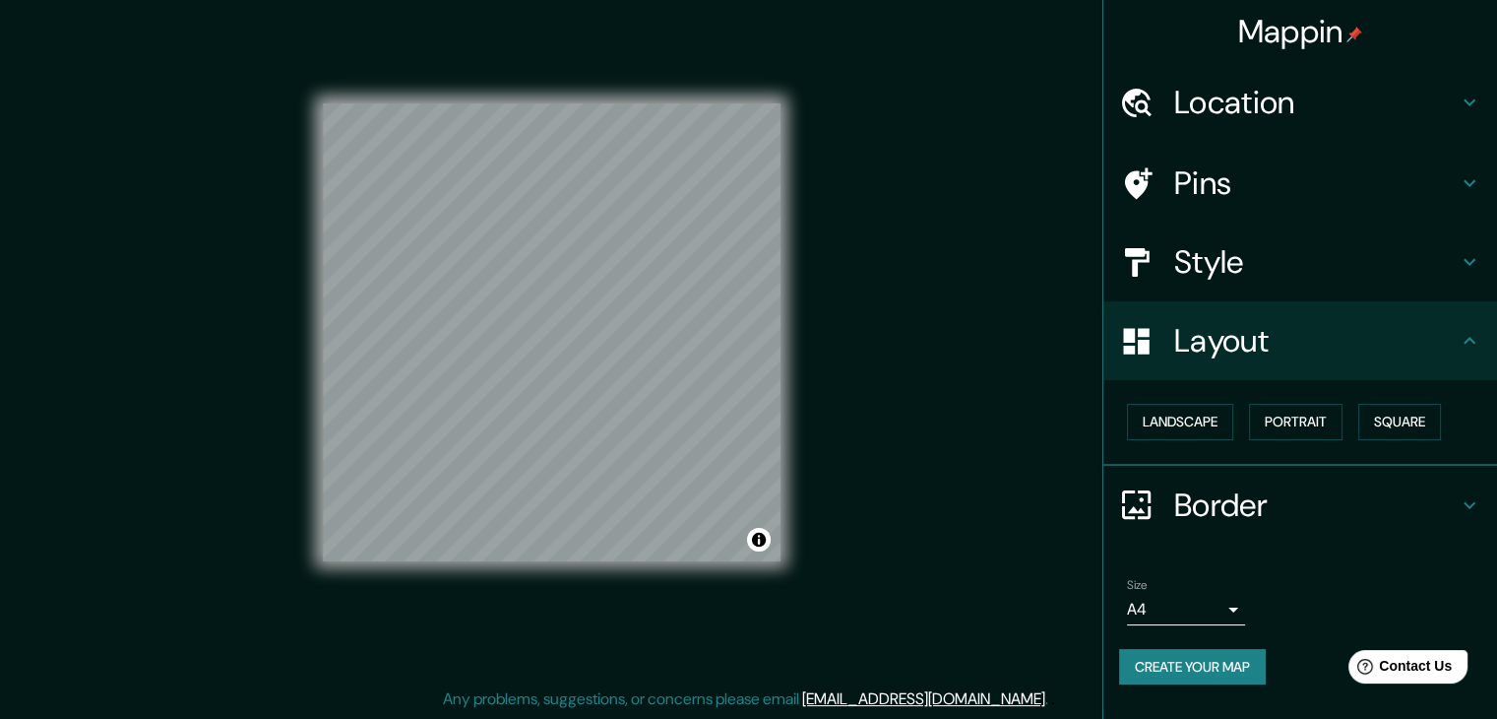
click at [1208, 480] on div "Border" at bounding box center [1301, 505] width 394 height 79
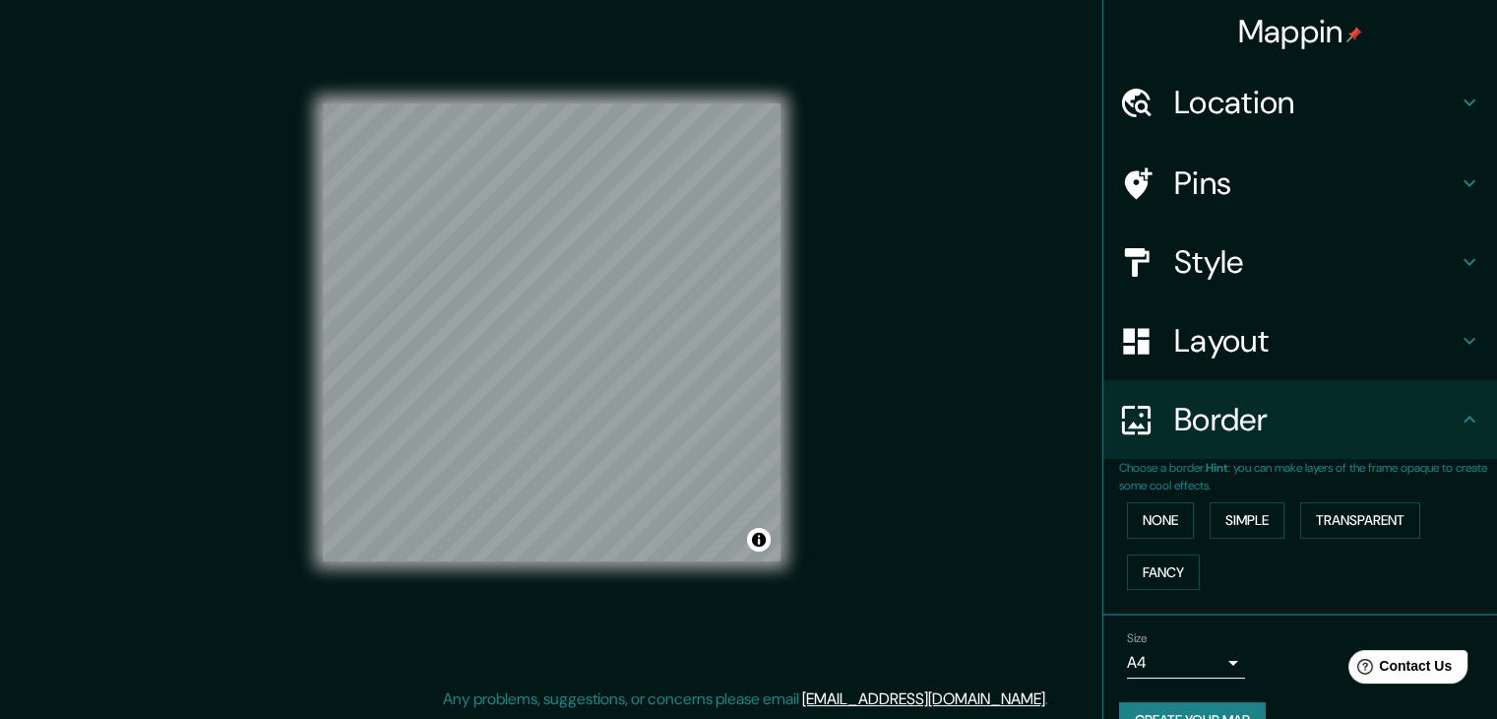
click at [1222, 433] on h4 "Border" at bounding box center [1316, 419] width 284 height 39
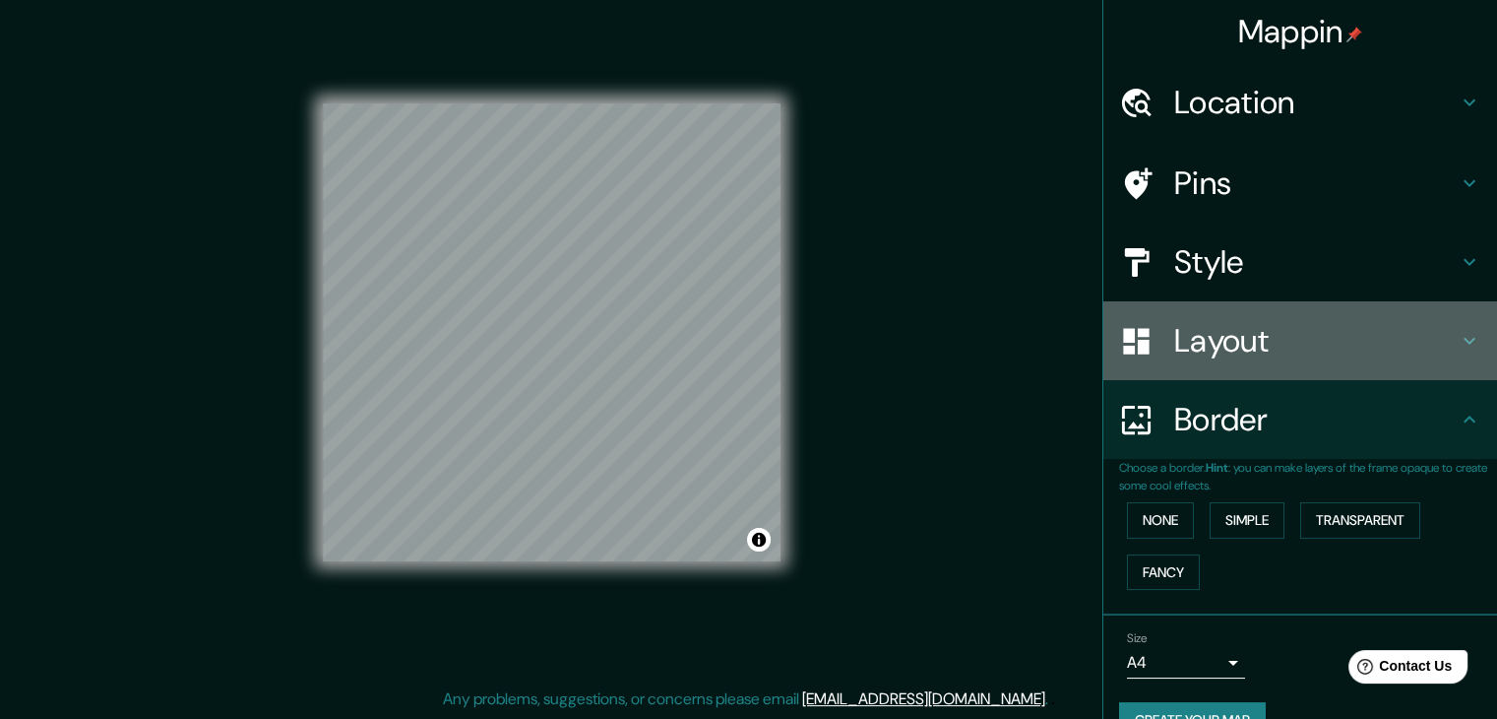
click at [1231, 346] on h4 "Layout" at bounding box center [1316, 340] width 284 height 39
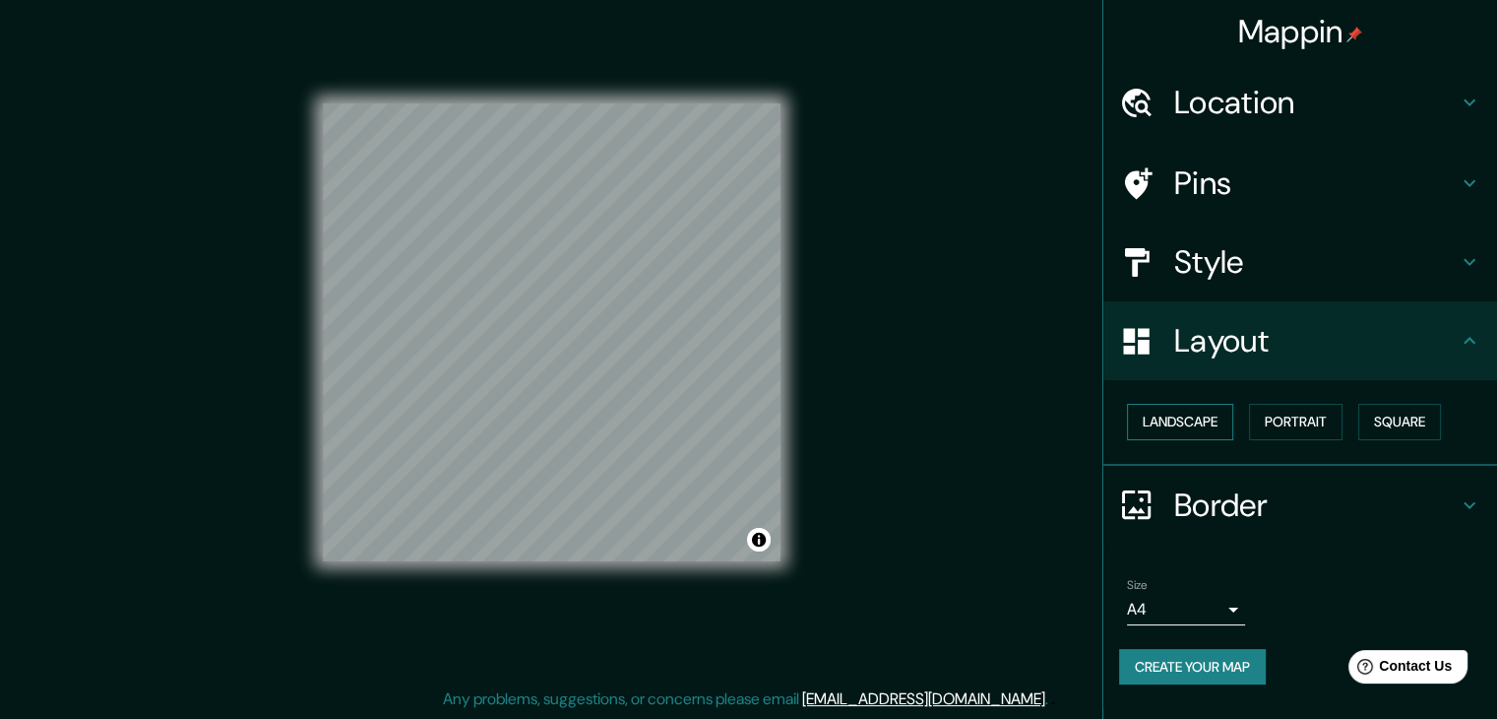
click at [1171, 416] on button "Landscape" at bounding box center [1180, 422] width 106 height 36
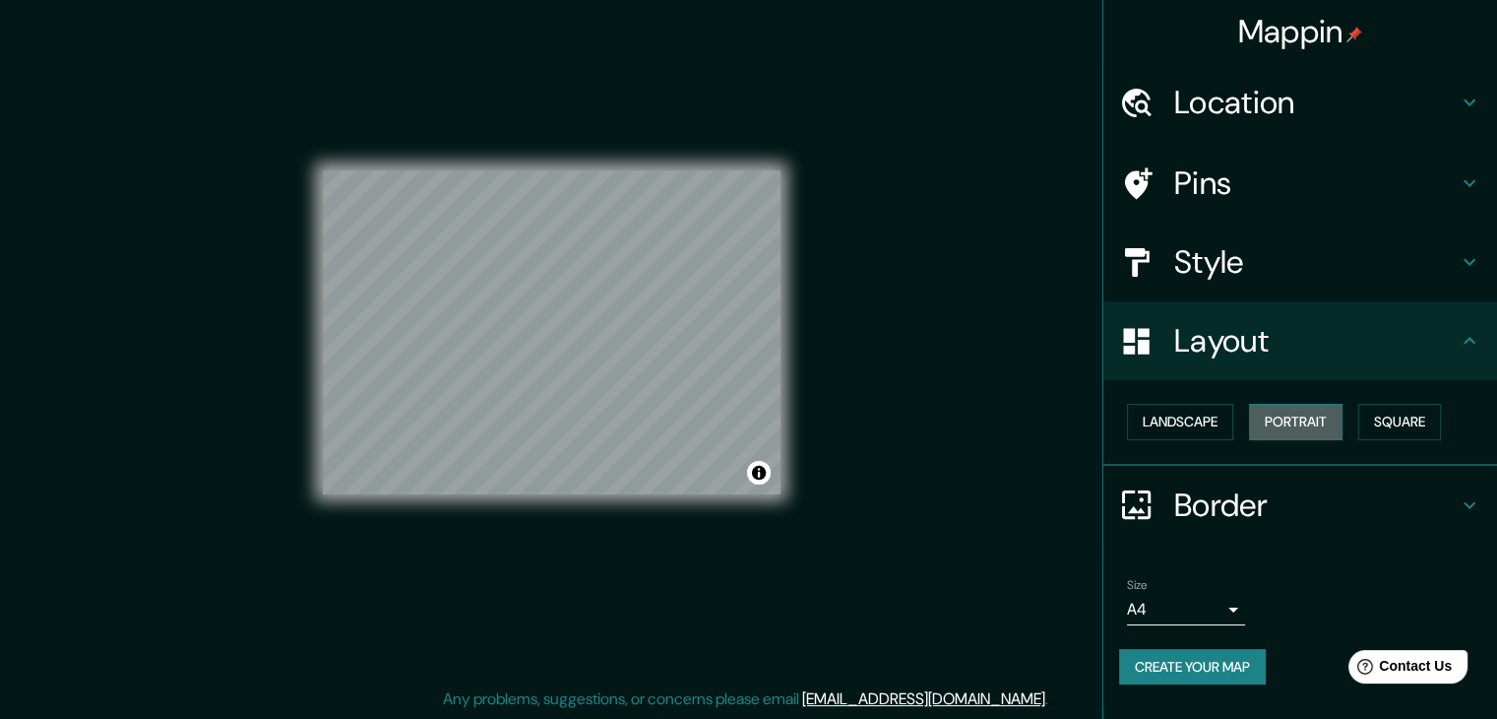
click at [1290, 412] on button "Portrait" at bounding box center [1296, 422] width 94 height 36
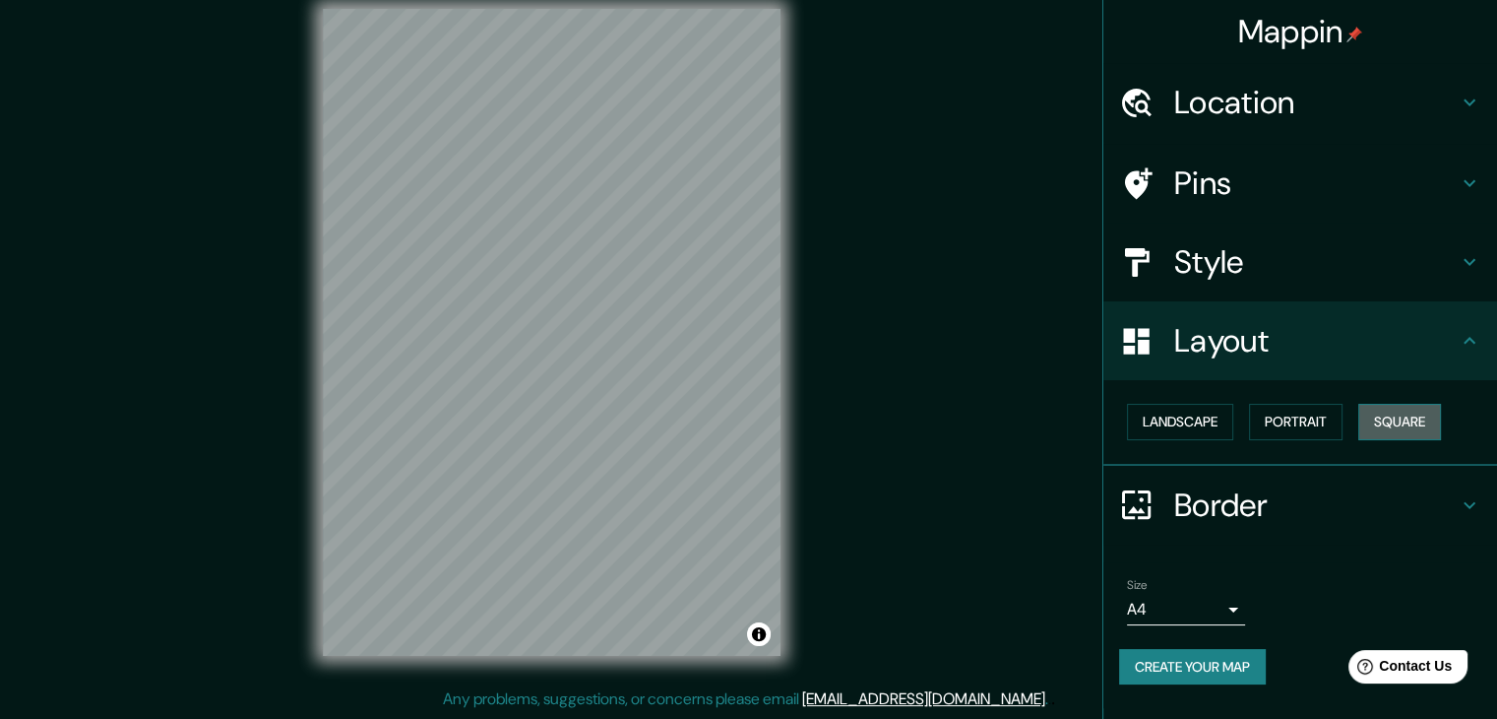
click at [1392, 414] on button "Square" at bounding box center [1400, 422] width 83 height 36
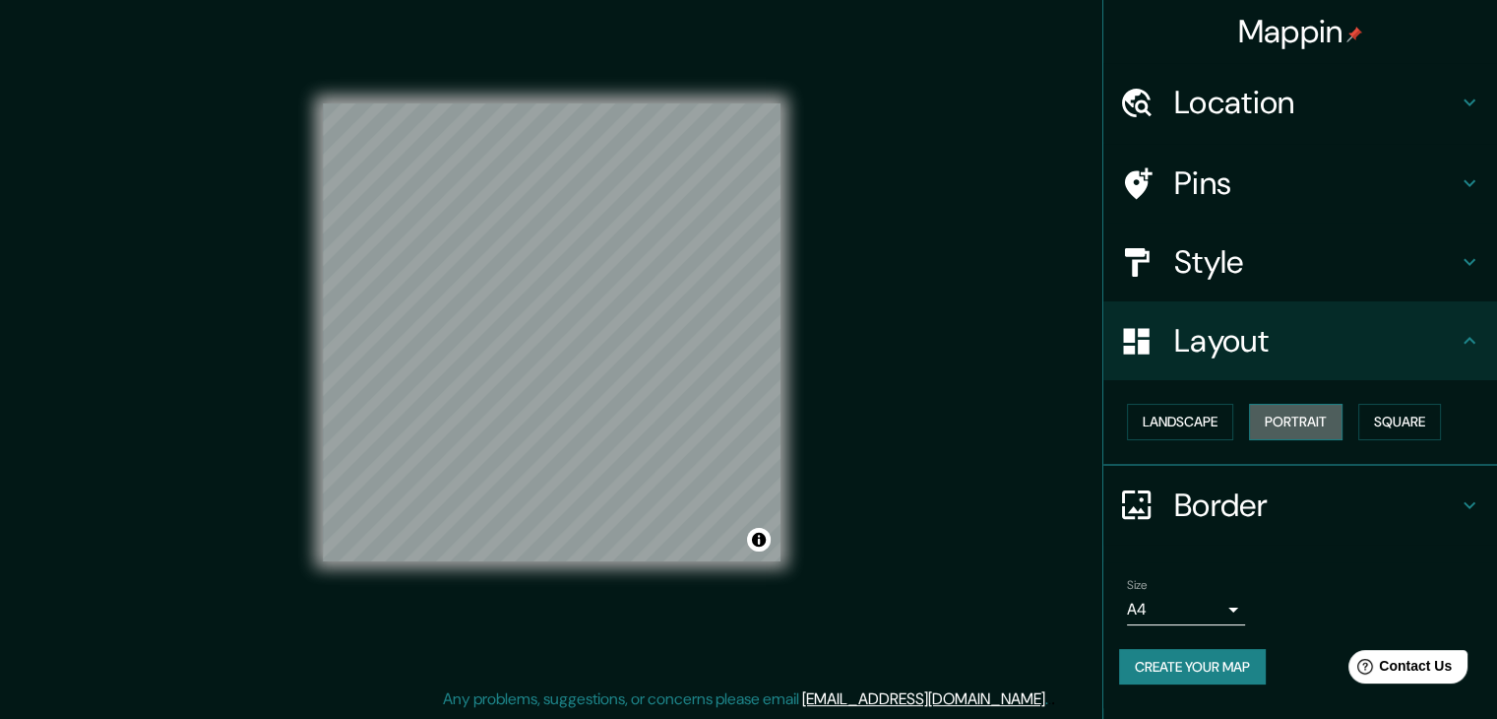
click at [1301, 426] on button "Portrait" at bounding box center [1296, 422] width 94 height 36
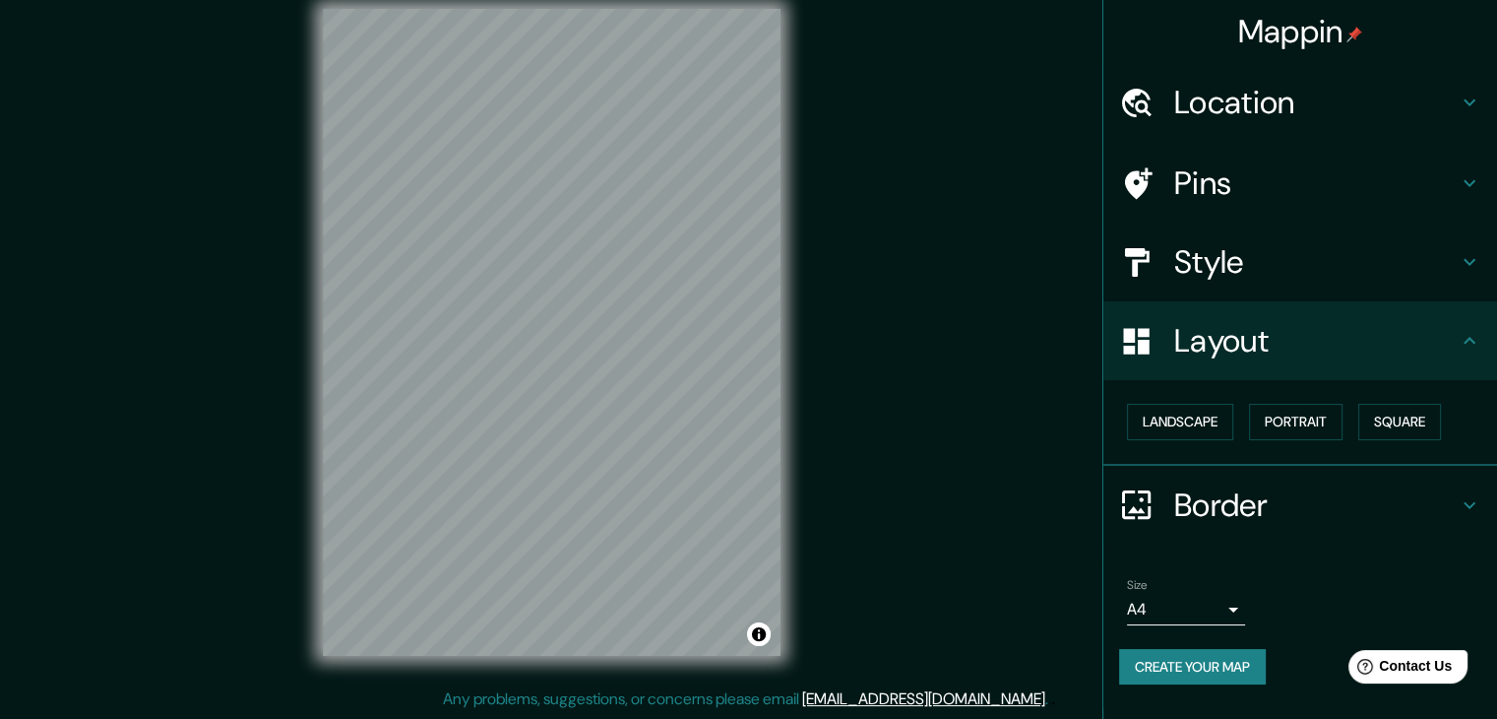
click at [1357, 501] on h4 "Border" at bounding box center [1316, 504] width 284 height 39
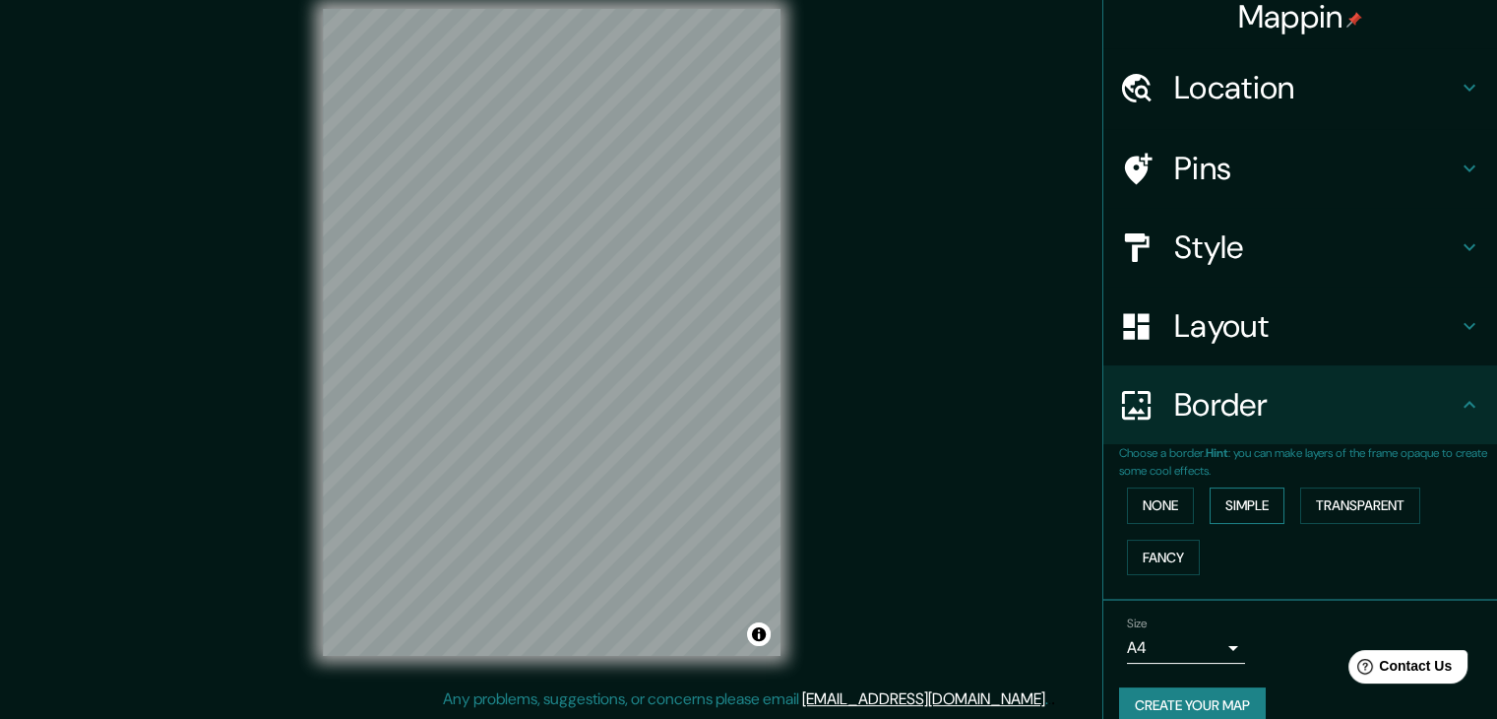
scroll to position [41, 0]
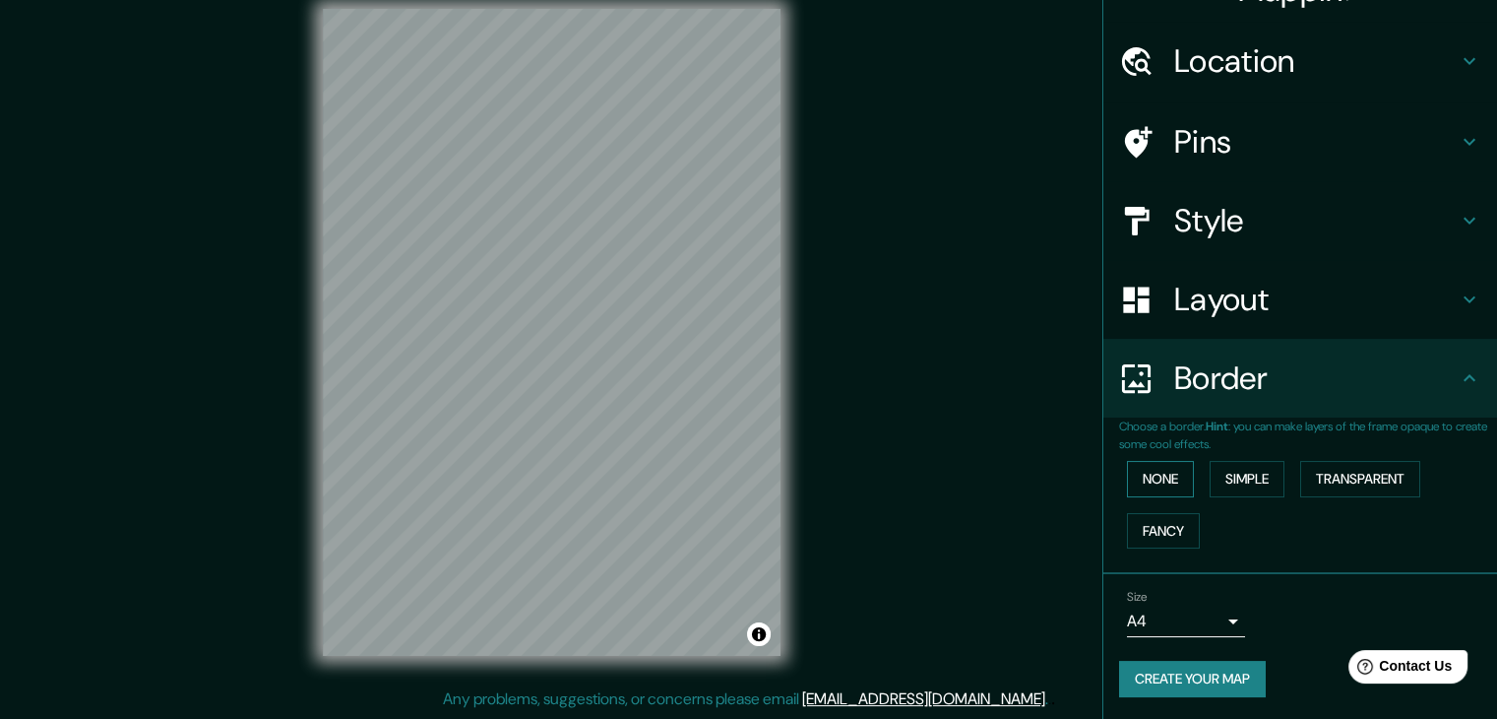
click at [1136, 471] on button "None" at bounding box center [1160, 479] width 67 height 36
click at [1211, 487] on button "Simple" at bounding box center [1247, 479] width 75 height 36
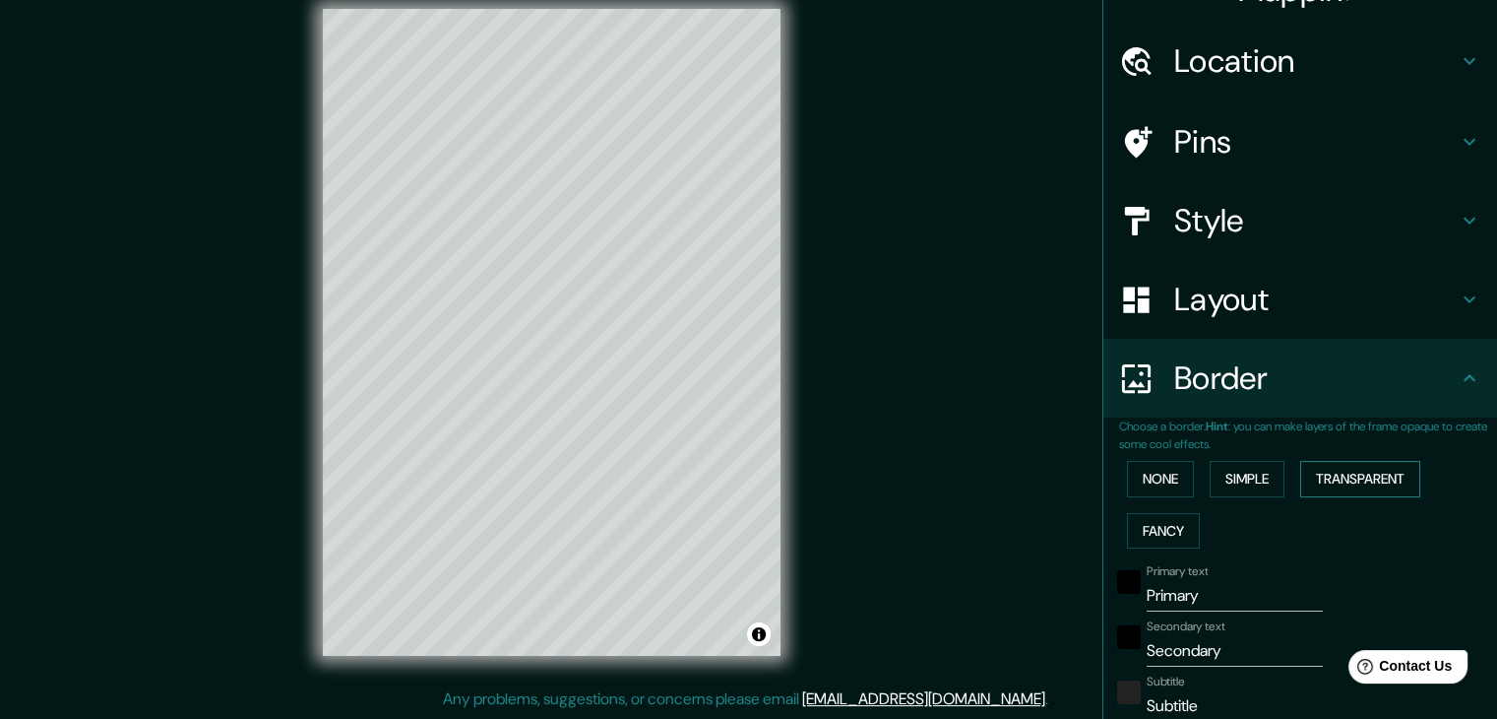
click at [1337, 483] on button "Transparent" at bounding box center [1360, 479] width 120 height 36
click at [1170, 524] on button "Fancy" at bounding box center [1163, 531] width 73 height 36
click at [1162, 485] on button "None" at bounding box center [1160, 479] width 67 height 36
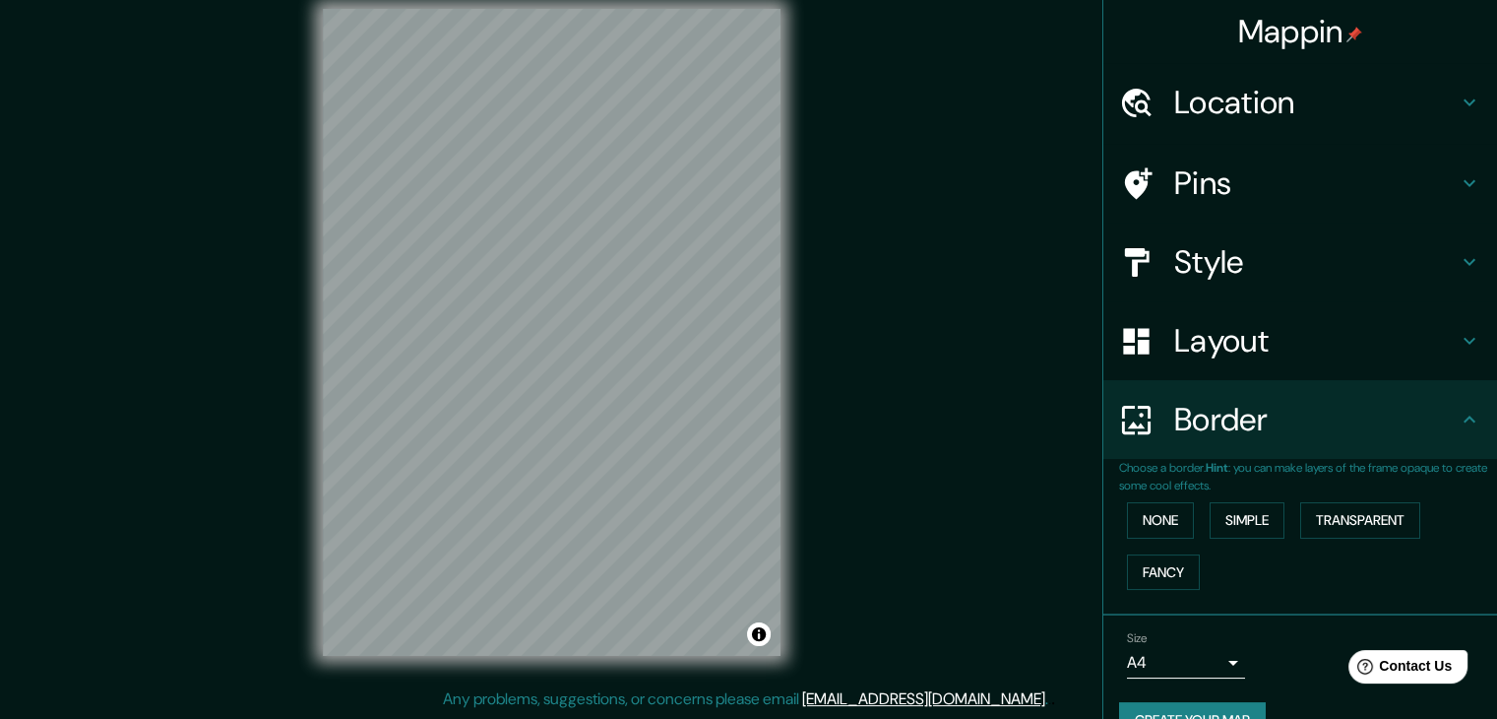
scroll to position [0, 0]
click at [1272, 163] on h4 "Pins" at bounding box center [1316, 182] width 284 height 39
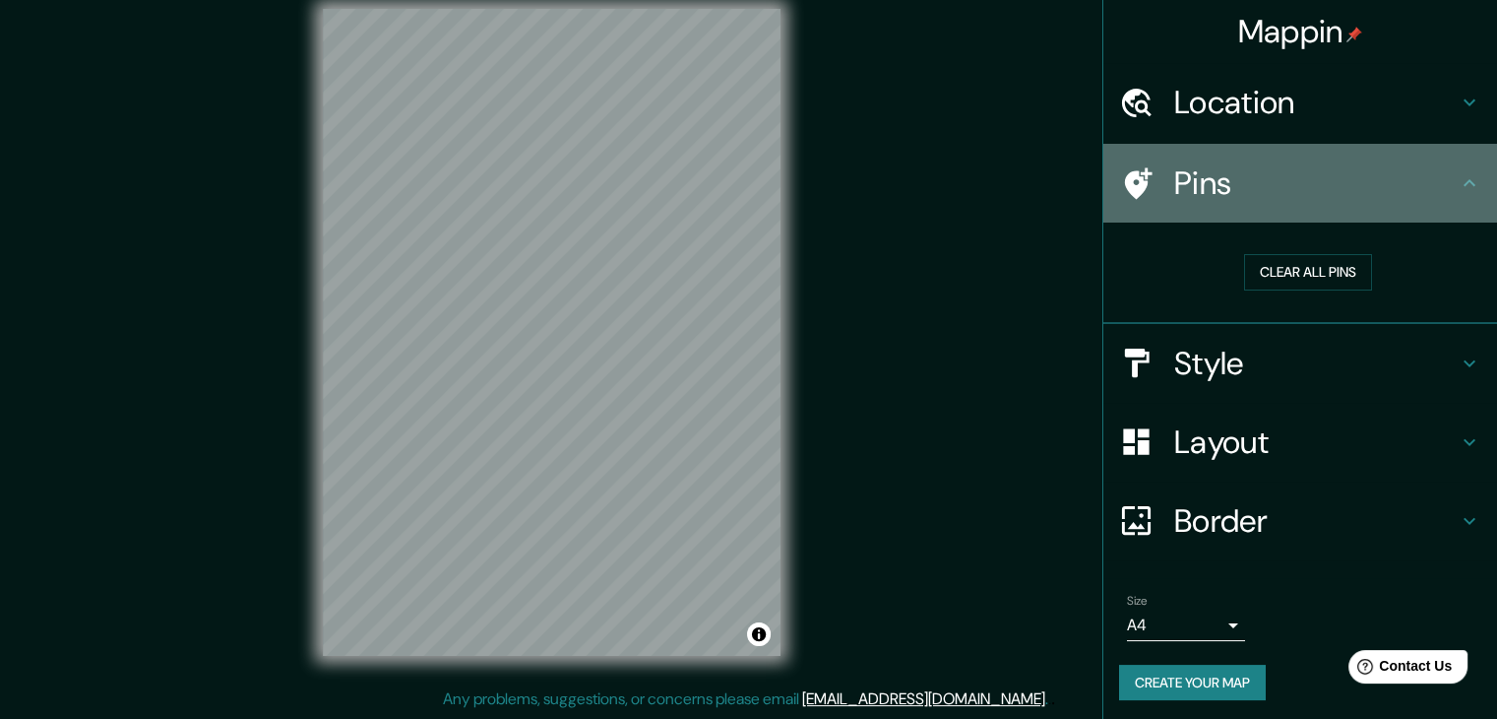
click at [1347, 197] on h4 "Pins" at bounding box center [1316, 182] width 284 height 39
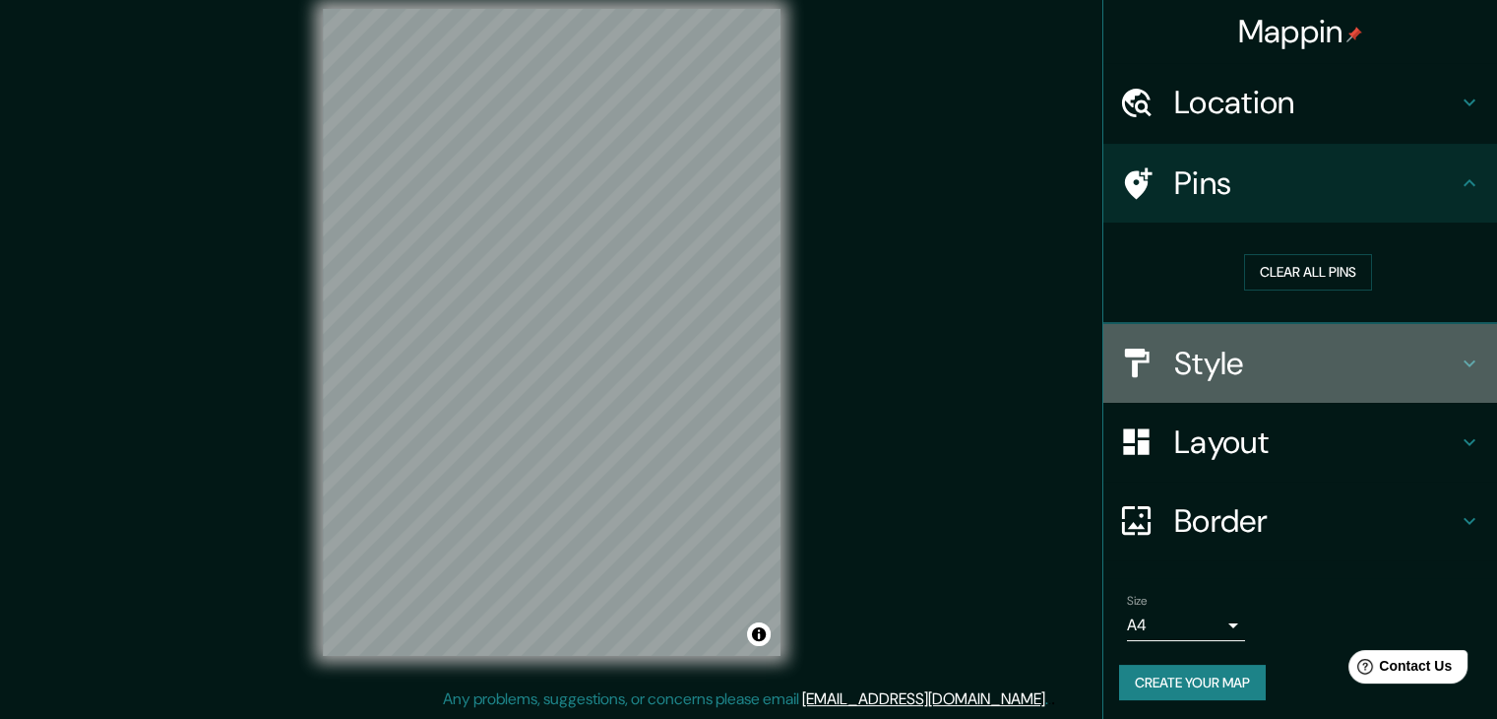
click at [1299, 371] on h4 "Style" at bounding box center [1316, 363] width 284 height 39
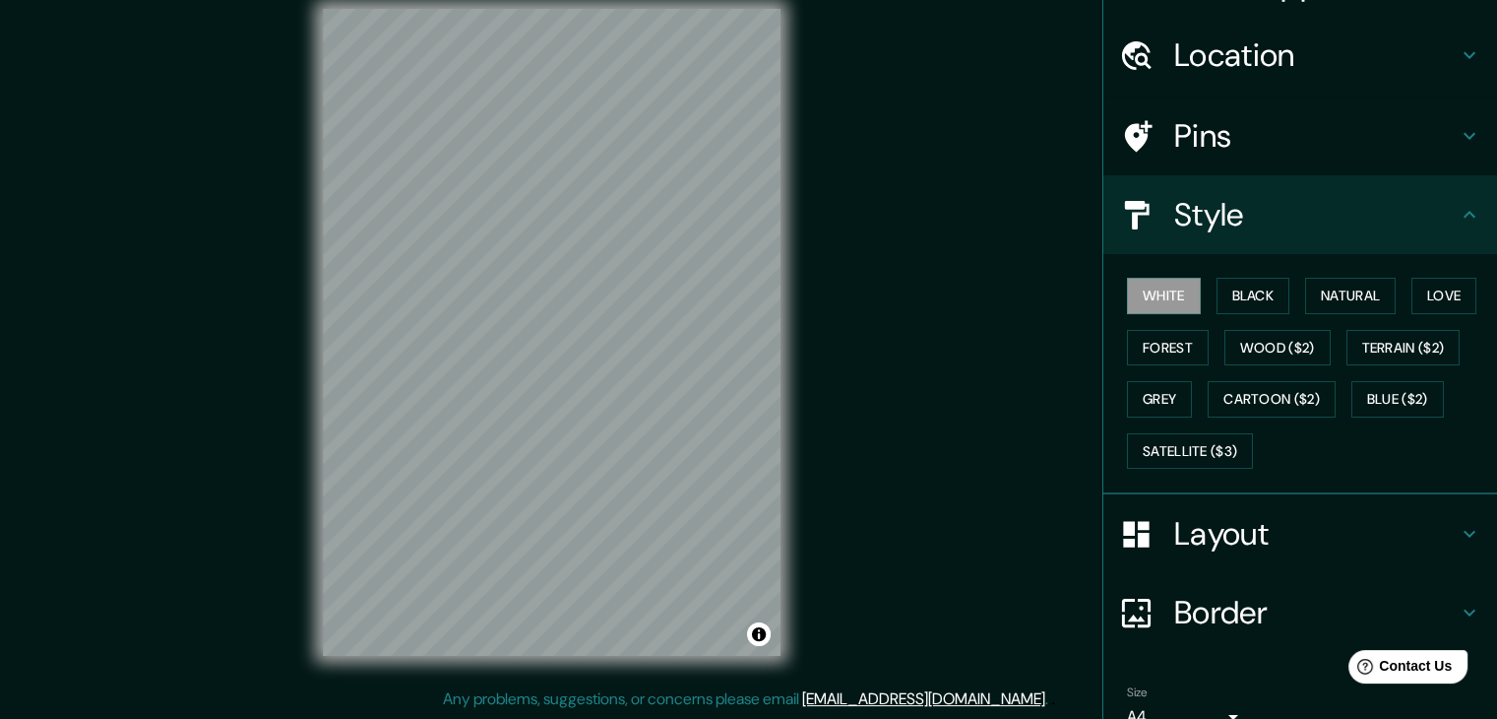
scroll to position [43, 0]
